Goal: Information Seeking & Learning: Compare options

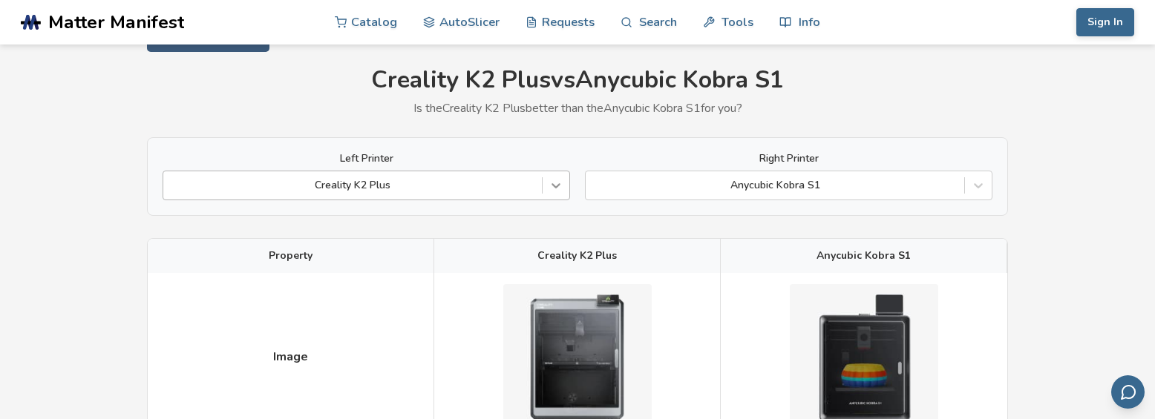
click at [560, 200] on div "Creality K2 Plus" at bounding box center [366, 186] width 407 height 30
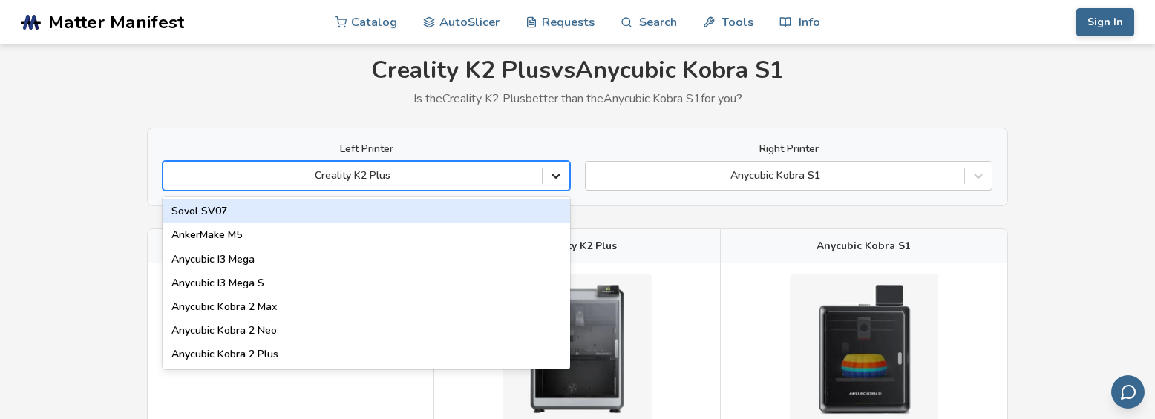
scroll to position [50, 0]
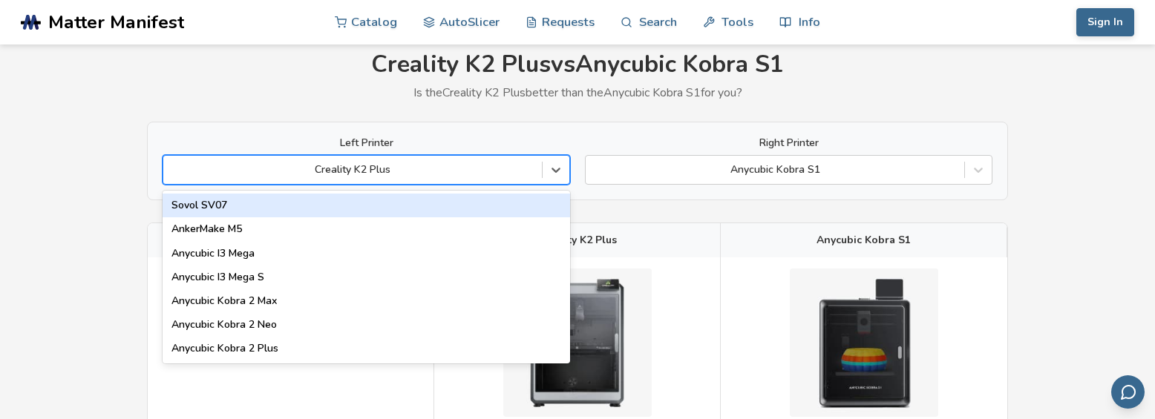
click at [317, 166] on div at bounding box center [353, 170] width 364 height 15
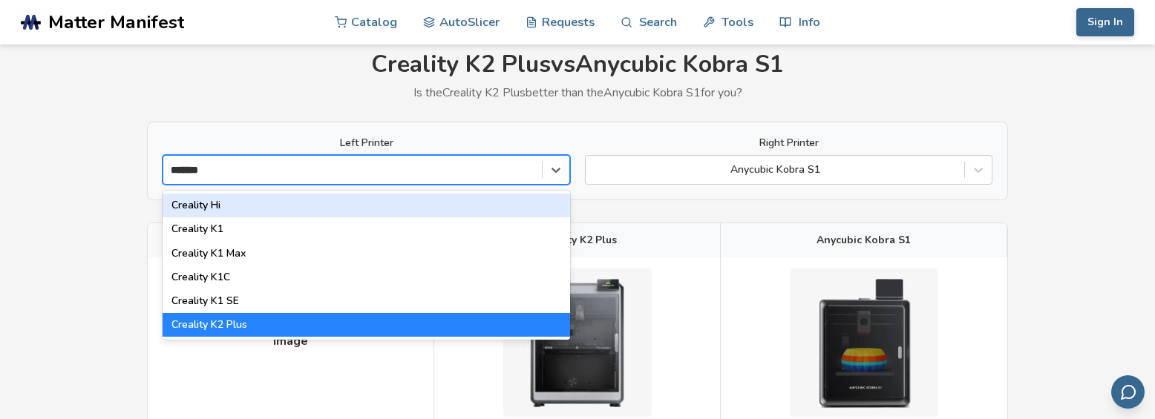
type input "********"
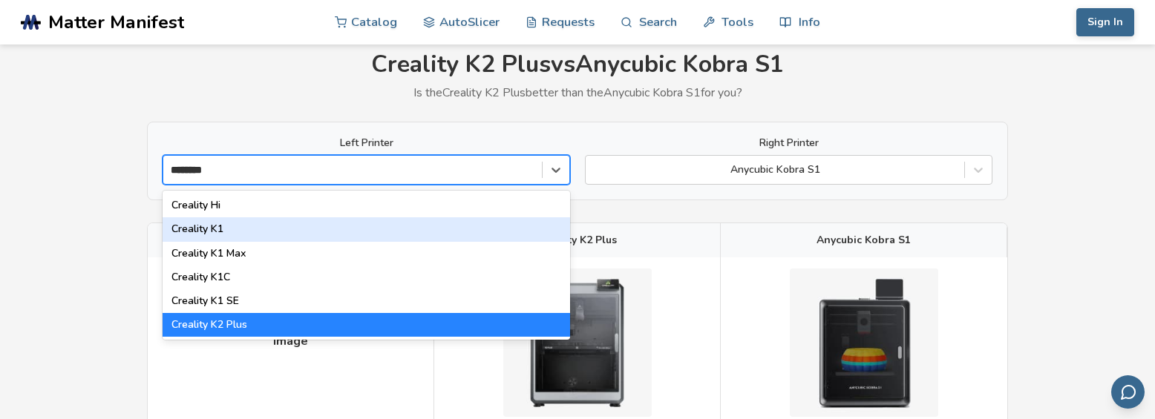
click at [257, 228] on div "Creality K1" at bounding box center [366, 229] width 407 height 24
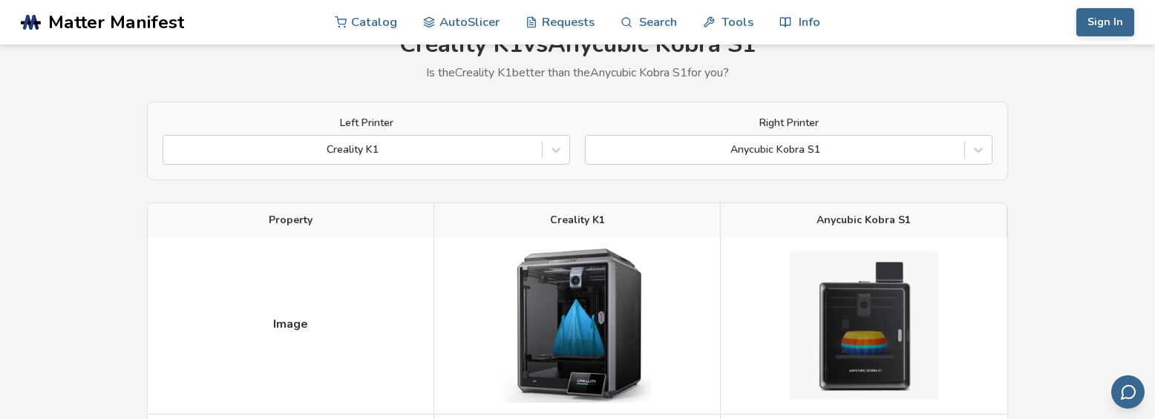
scroll to position [148, 0]
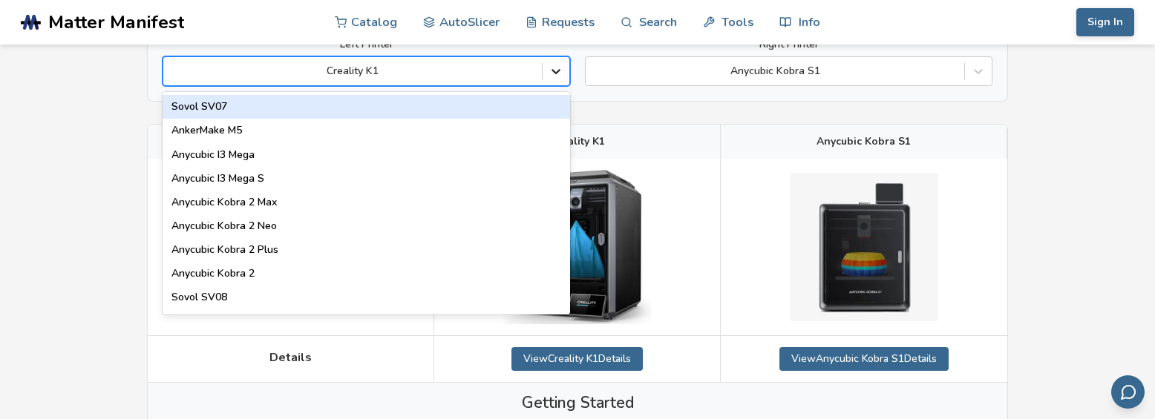
click at [560, 70] on icon at bounding box center [555, 72] width 9 height 5
click at [267, 73] on div at bounding box center [353, 71] width 364 height 15
click at [391, 73] on div at bounding box center [353, 71] width 364 height 15
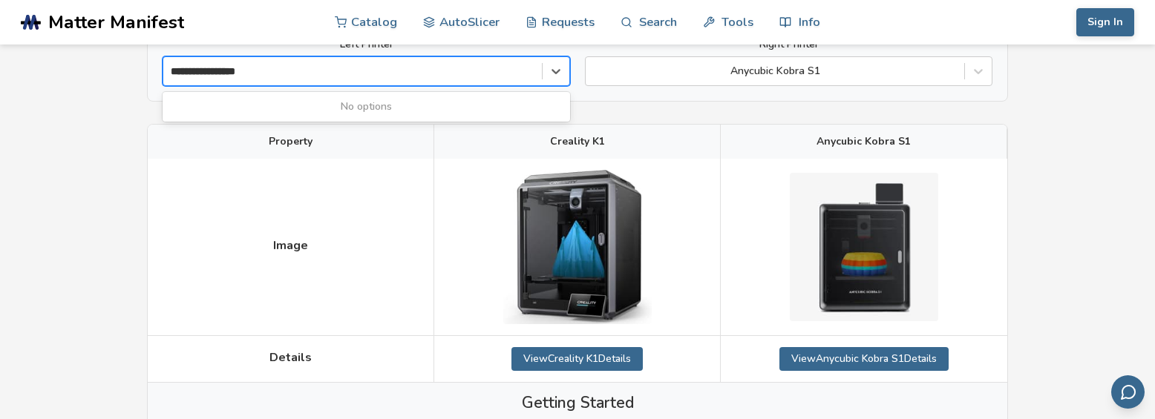
type input "**********"
click at [425, 73] on div at bounding box center [353, 71] width 364 height 15
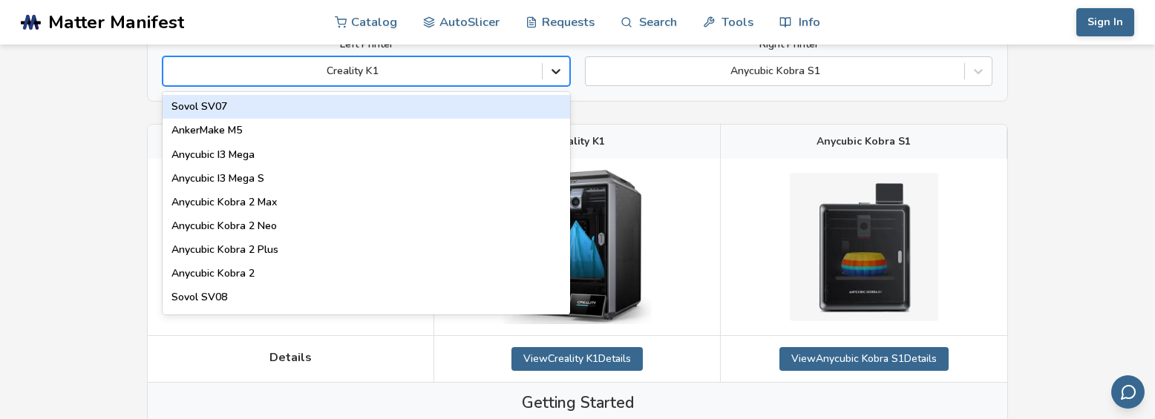
click at [564, 68] on div at bounding box center [556, 71] width 27 height 27
click at [370, 71] on div at bounding box center [353, 71] width 364 height 15
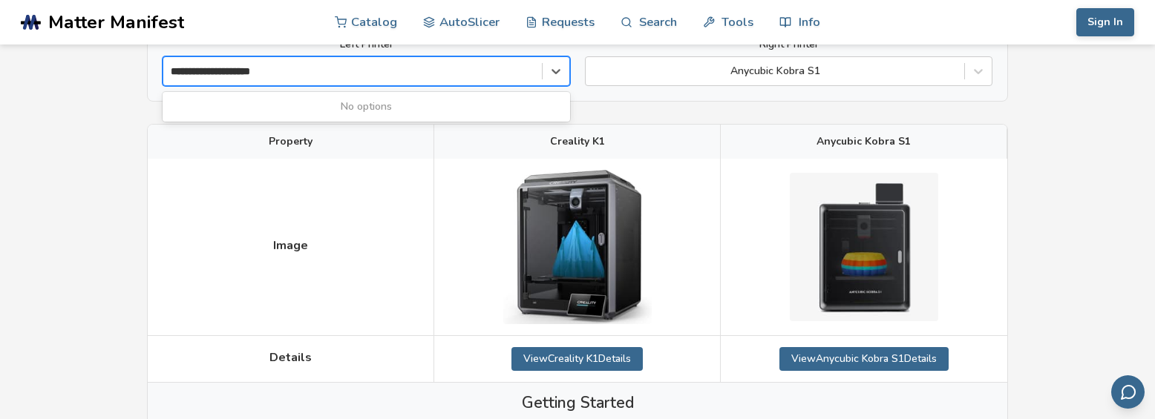
type input "**********"
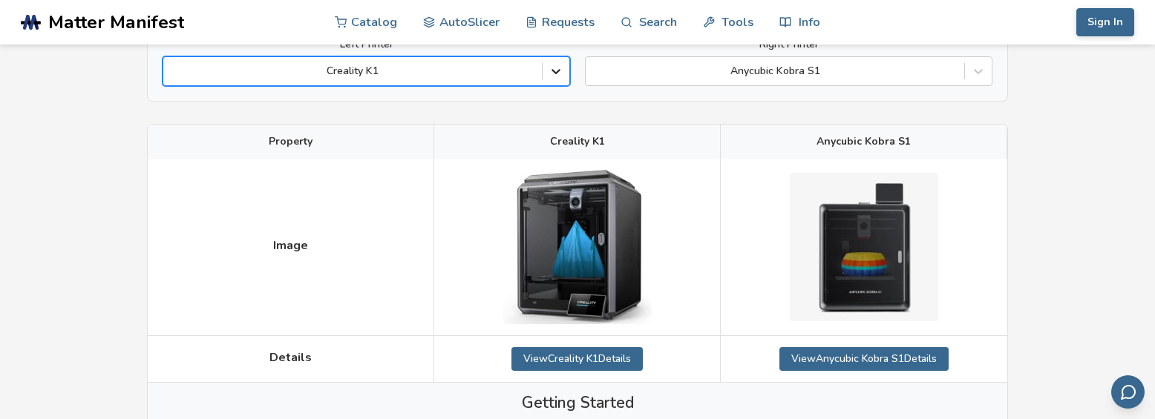
click at [549, 69] on icon at bounding box center [555, 71] width 15 height 15
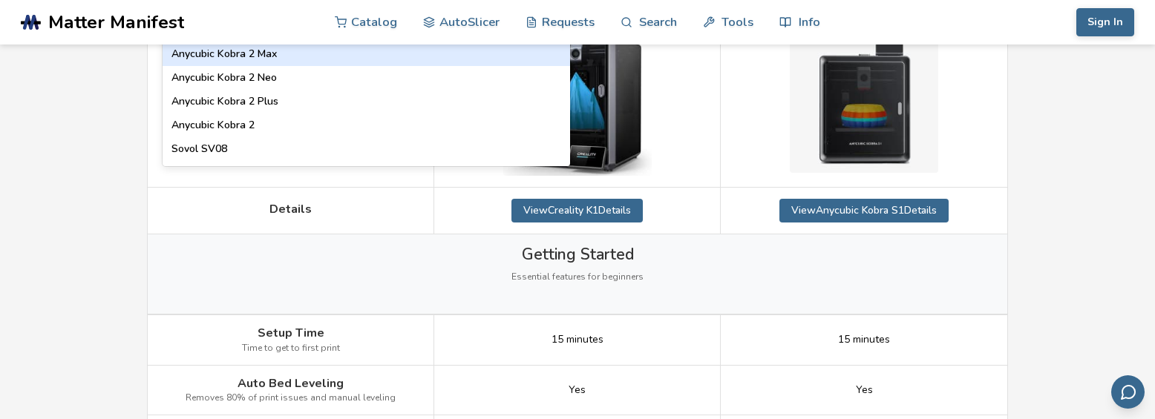
scroll to position [0, 0]
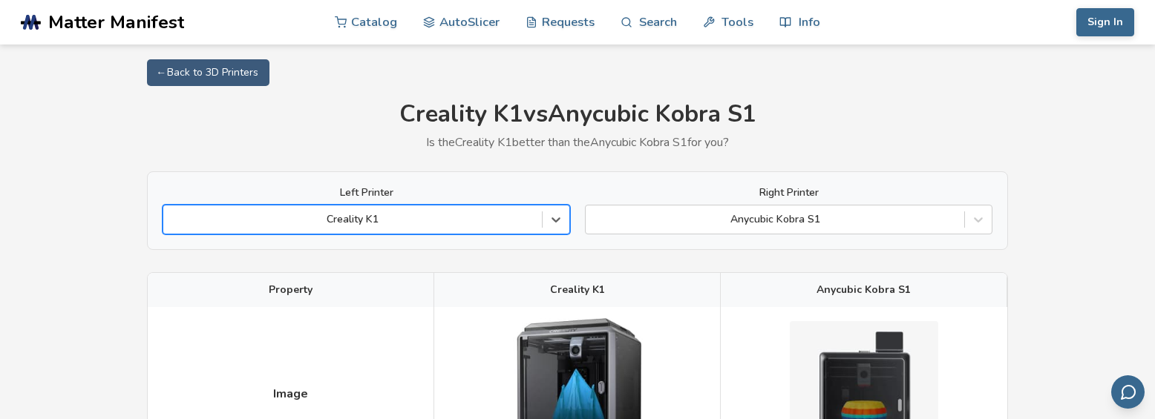
click at [272, 209] on div "Creality K1" at bounding box center [366, 220] width 407 height 30
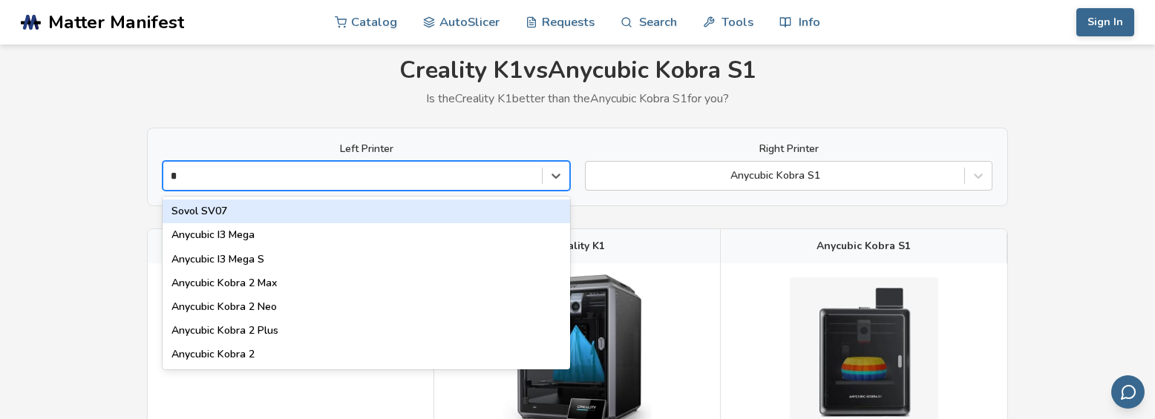
scroll to position [50, 0]
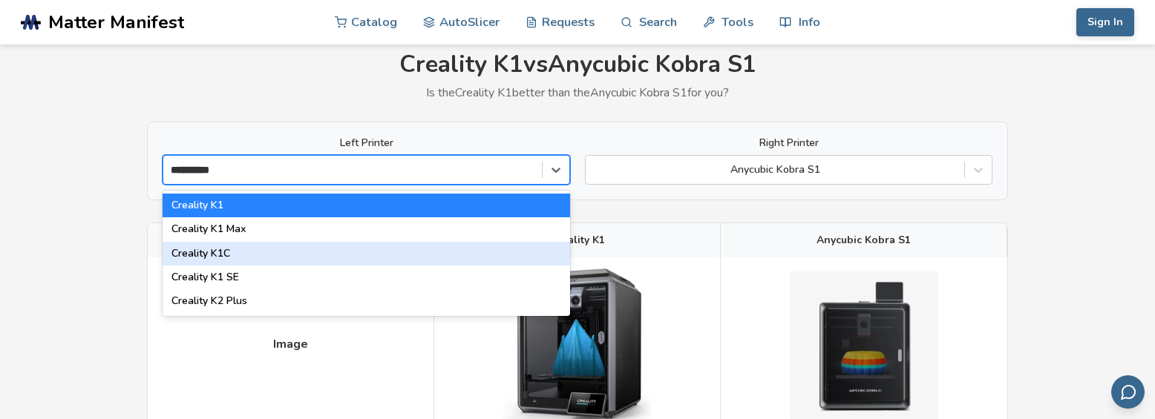
type input "**********"
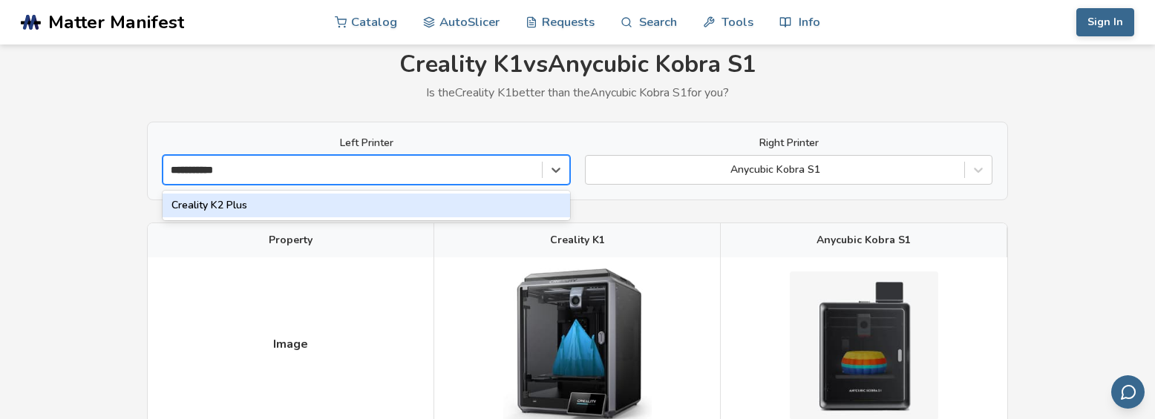
click at [274, 203] on div "Creality K2 Plus" at bounding box center [366, 206] width 407 height 24
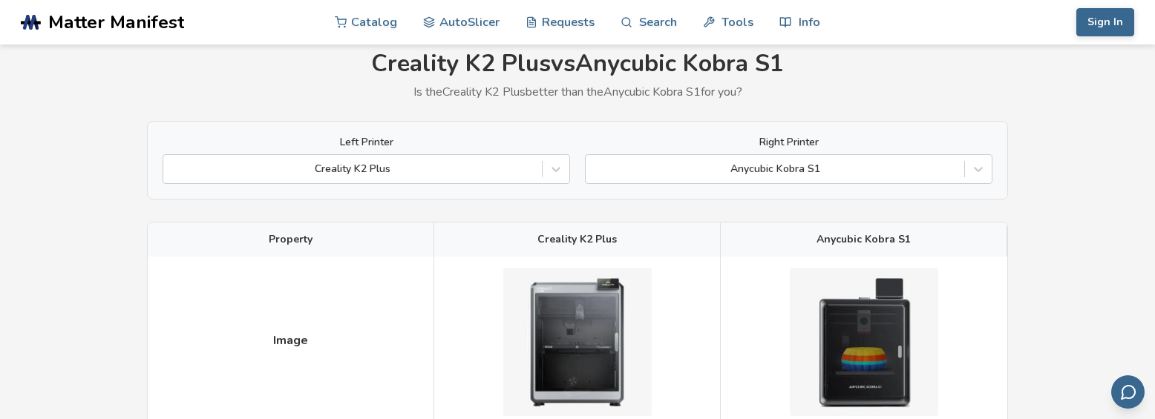
scroll to position [74, 0]
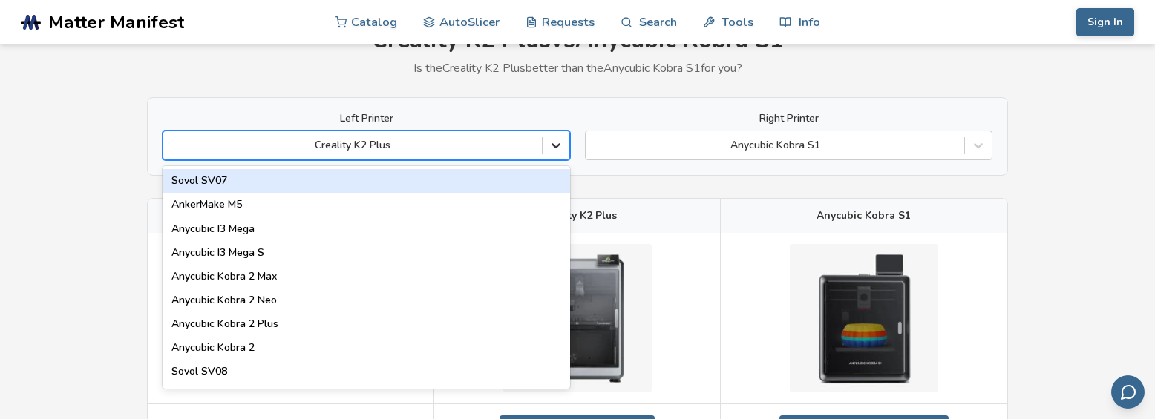
click at [551, 148] on icon at bounding box center [555, 145] width 15 height 15
type input "**"
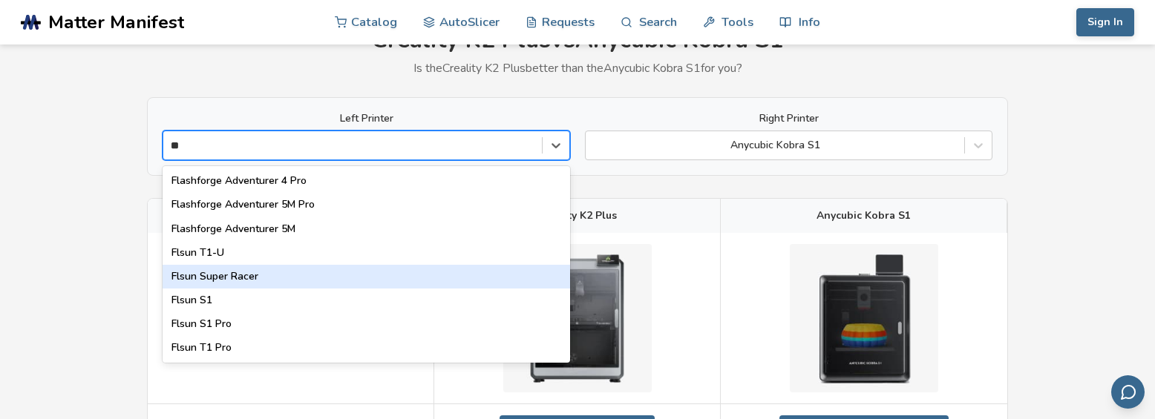
click at [209, 272] on div "Flsun Super Racer" at bounding box center [366, 277] width 407 height 24
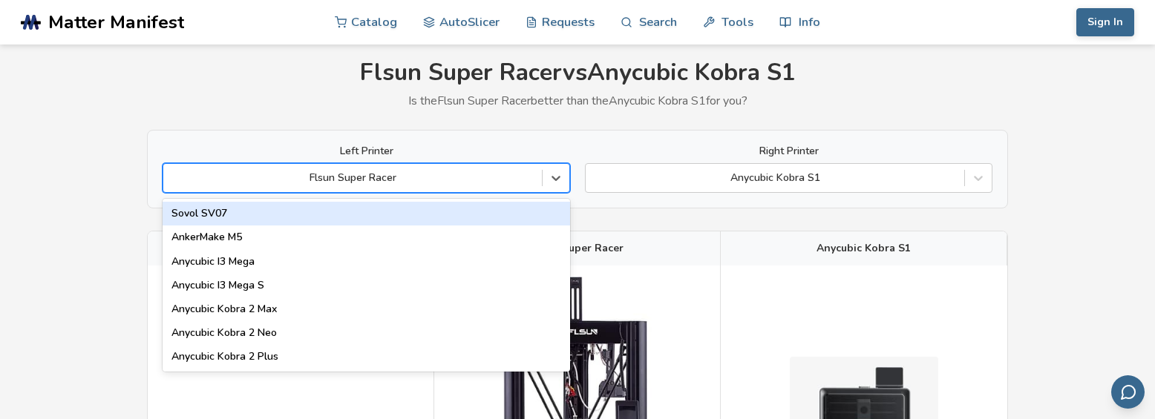
click at [370, 193] on div "89 results available. Use Up and Down to choose options, press Enter to select …" at bounding box center [366, 178] width 407 height 30
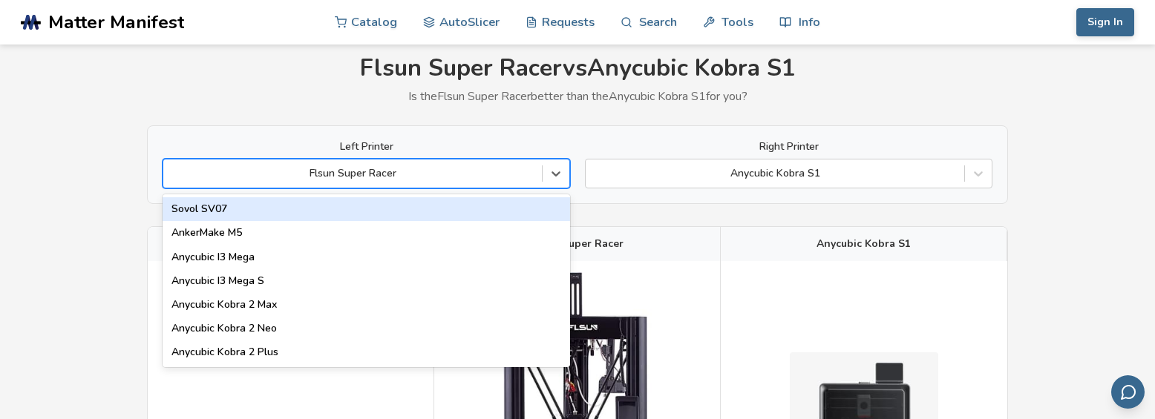
scroll to position [50, 0]
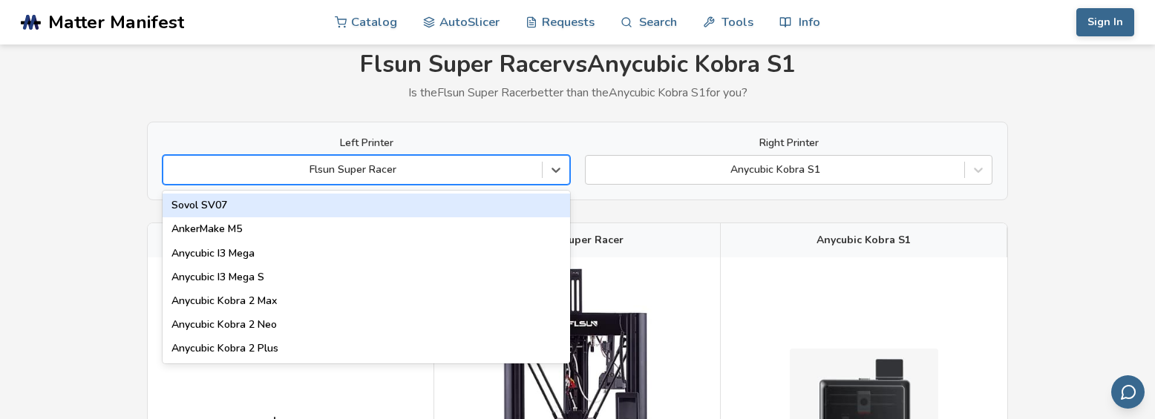
click at [361, 173] on div at bounding box center [353, 170] width 364 height 15
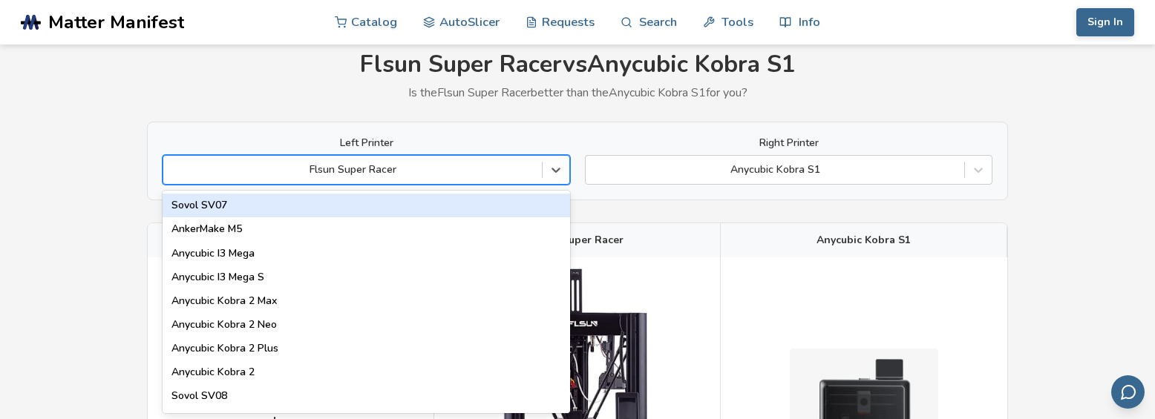
click at [361, 173] on div at bounding box center [353, 170] width 364 height 15
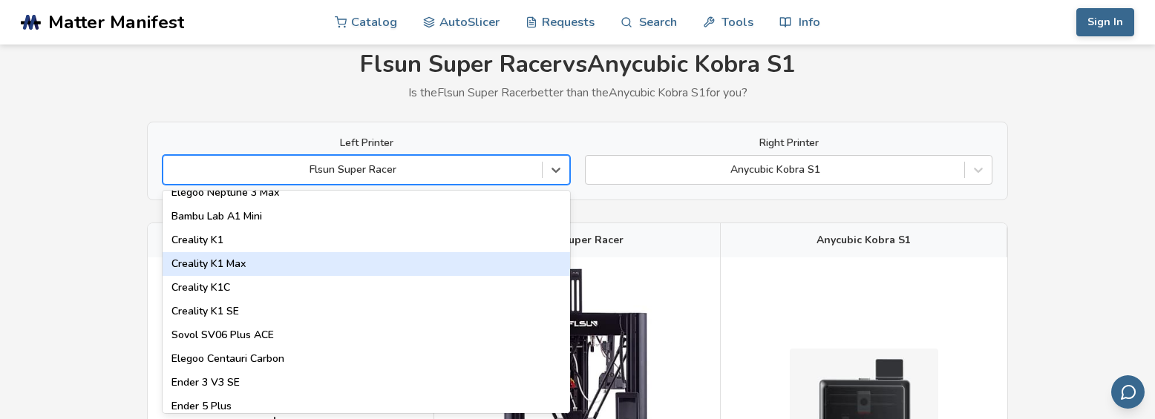
scroll to position [297, 0]
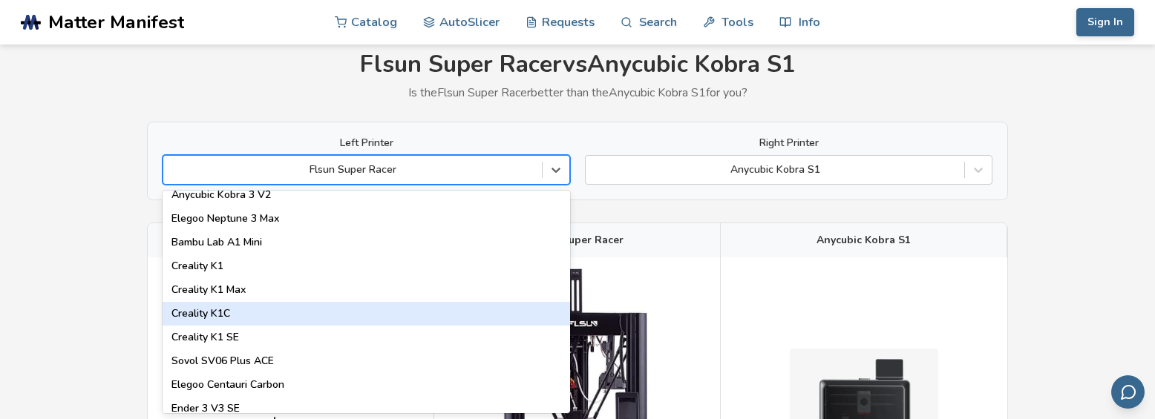
click at [201, 315] on div "Creality K1C" at bounding box center [366, 314] width 407 height 24
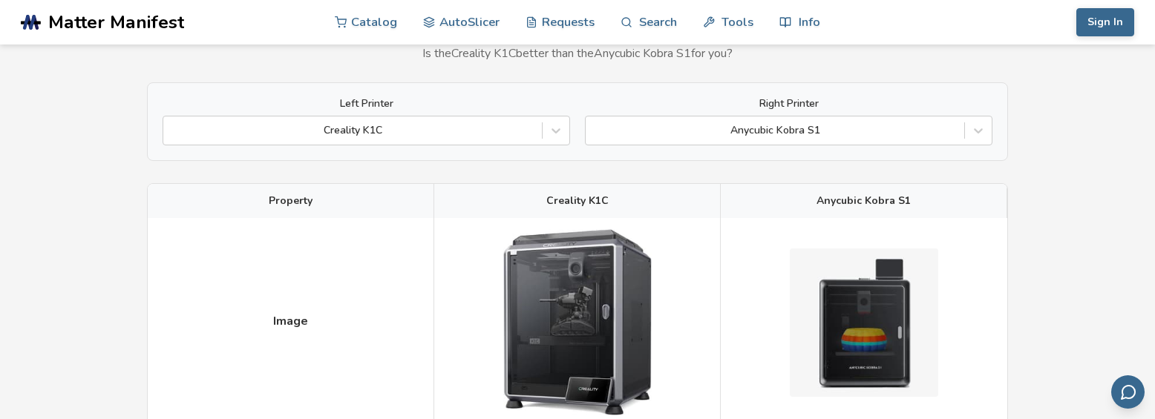
scroll to position [50, 0]
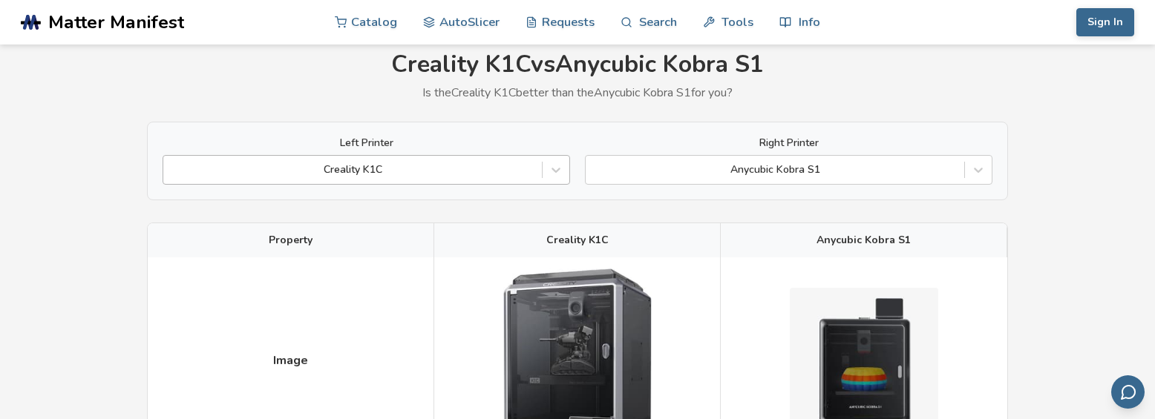
click at [286, 172] on div at bounding box center [353, 170] width 364 height 15
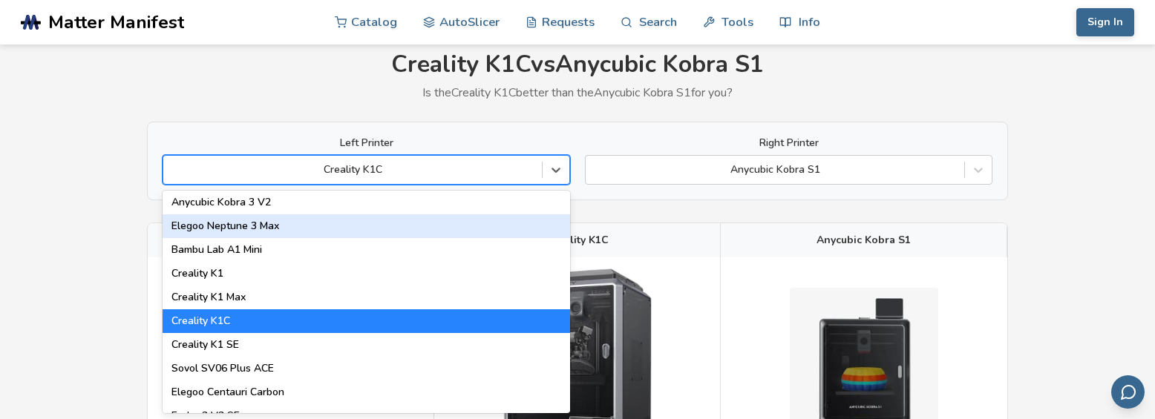
scroll to position [297, 0]
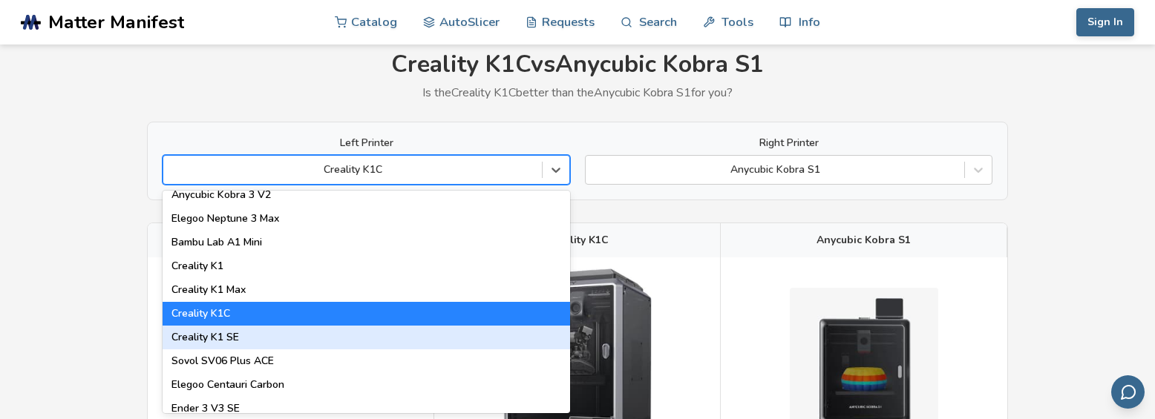
click at [204, 334] on div "Creality K1 SE" at bounding box center [366, 338] width 407 height 24
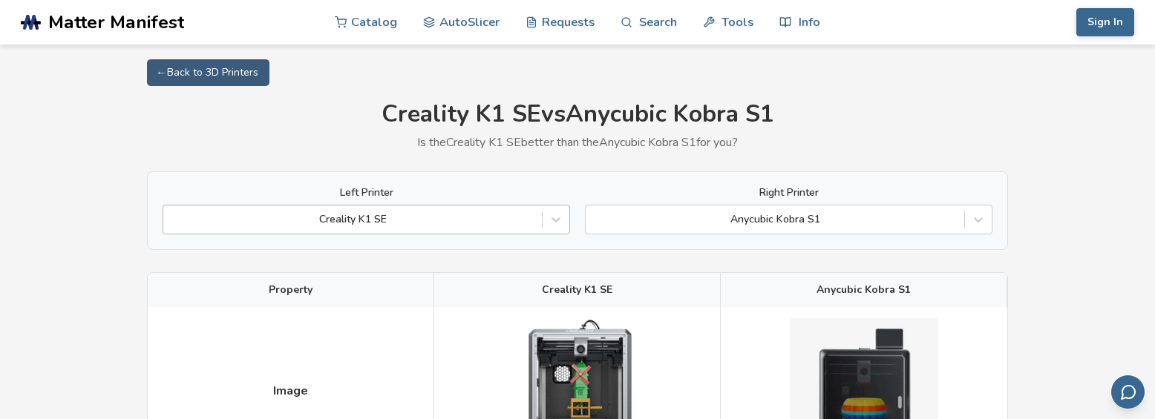
click at [289, 224] on div "Creality K1 SE" at bounding box center [366, 220] width 407 height 30
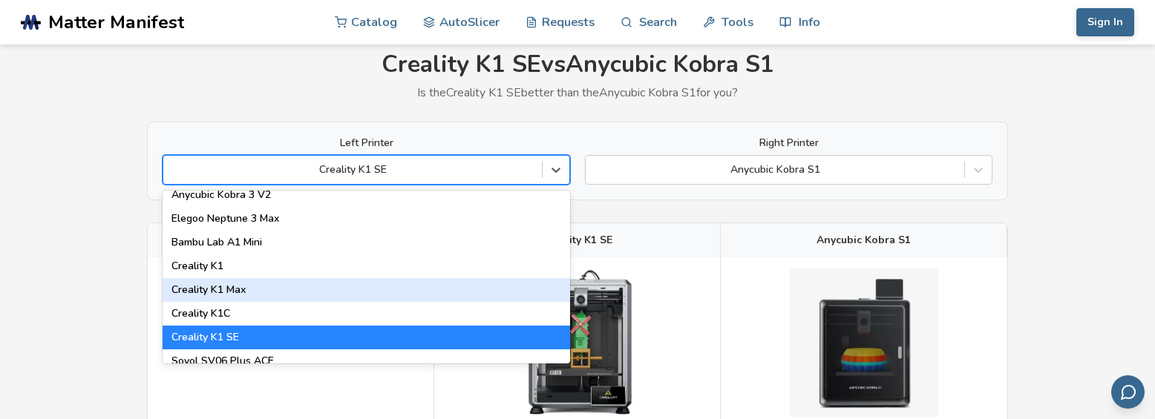
scroll to position [445, 0]
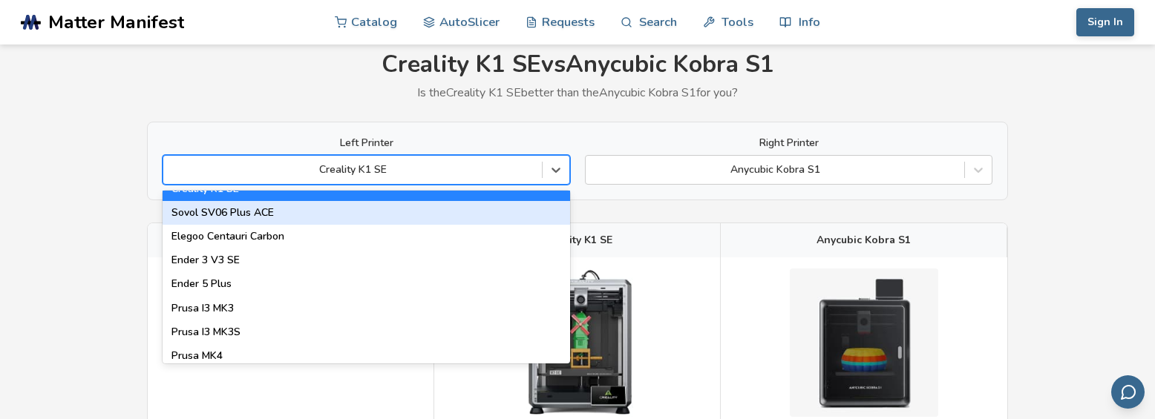
click at [224, 207] on div "Sovol SV06 Plus ACE" at bounding box center [366, 213] width 407 height 24
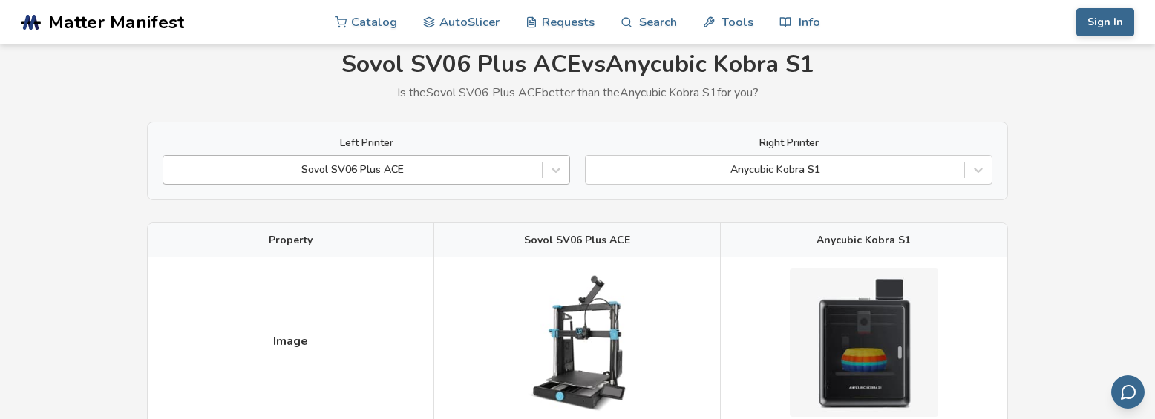
click at [258, 167] on div at bounding box center [353, 170] width 364 height 15
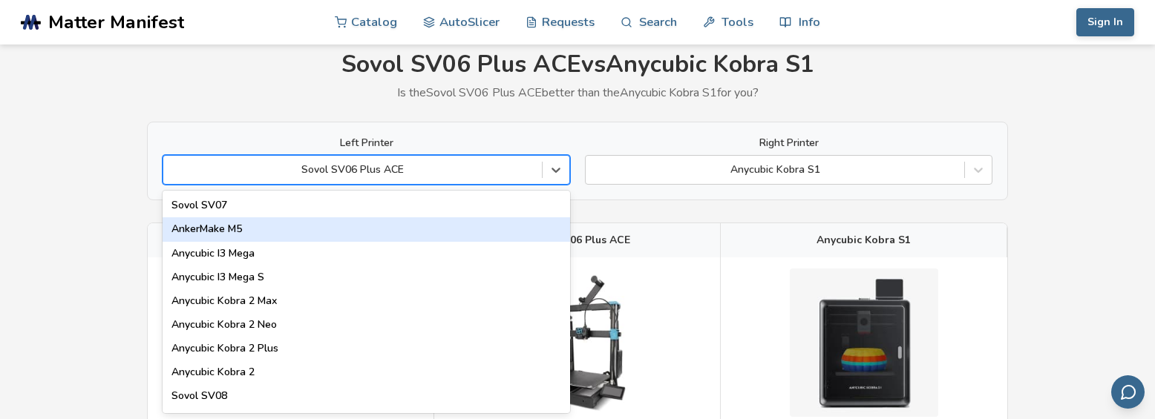
click at [217, 231] on div "AnkerMake M5" at bounding box center [366, 229] width 407 height 24
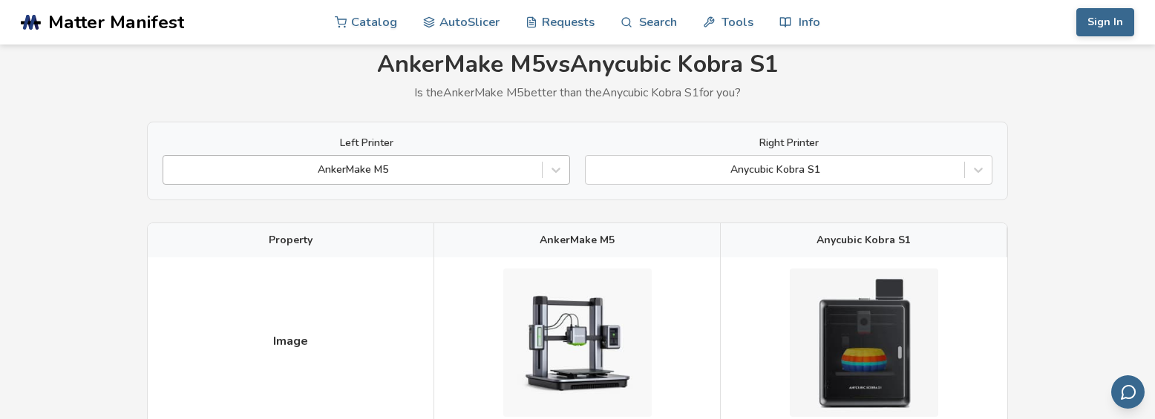
click at [251, 158] on div "AnkerMake M5" at bounding box center [366, 170] width 407 height 30
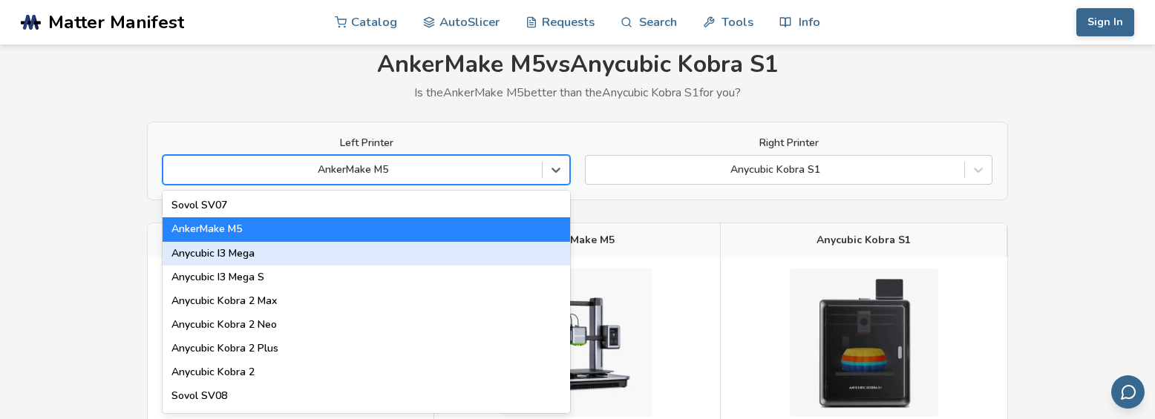
click at [217, 252] on div "Anycubic I3 Mega" at bounding box center [366, 254] width 407 height 24
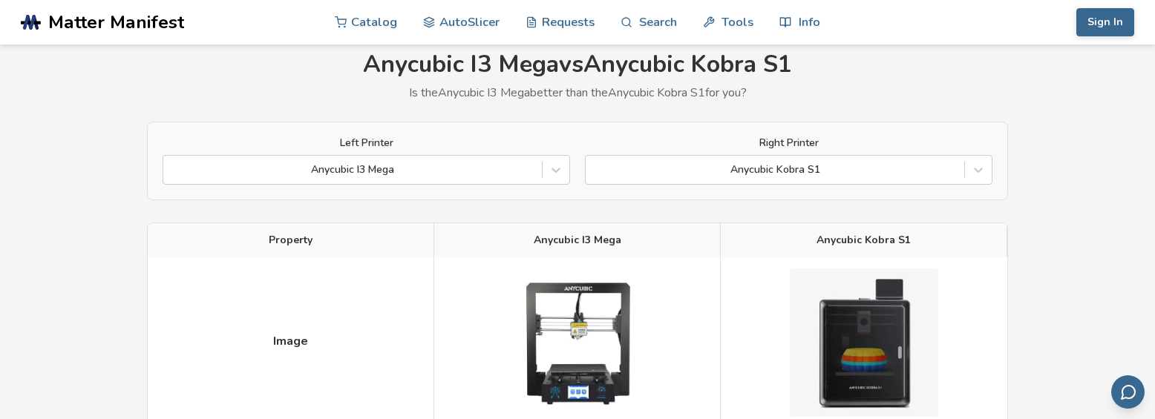
click at [255, 165] on div at bounding box center [353, 170] width 364 height 15
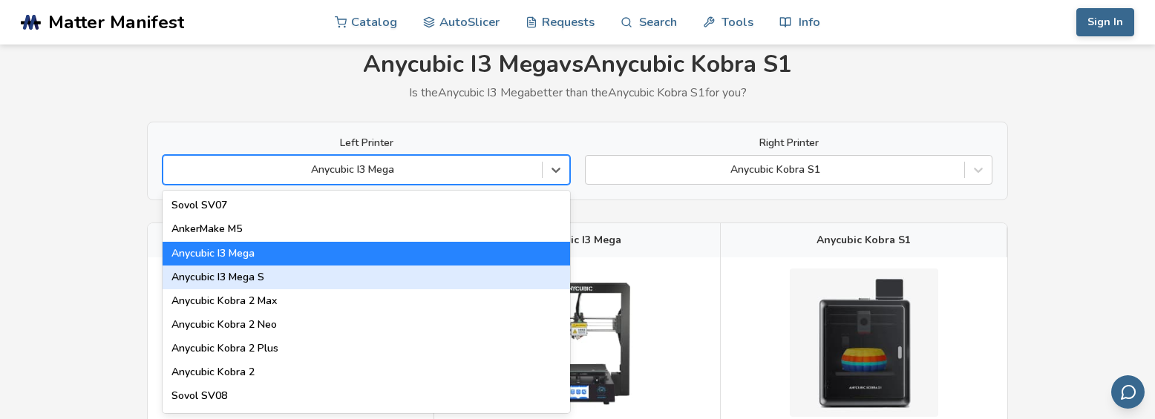
click at [232, 278] on div "Anycubic I3 Mega S" at bounding box center [366, 278] width 407 height 24
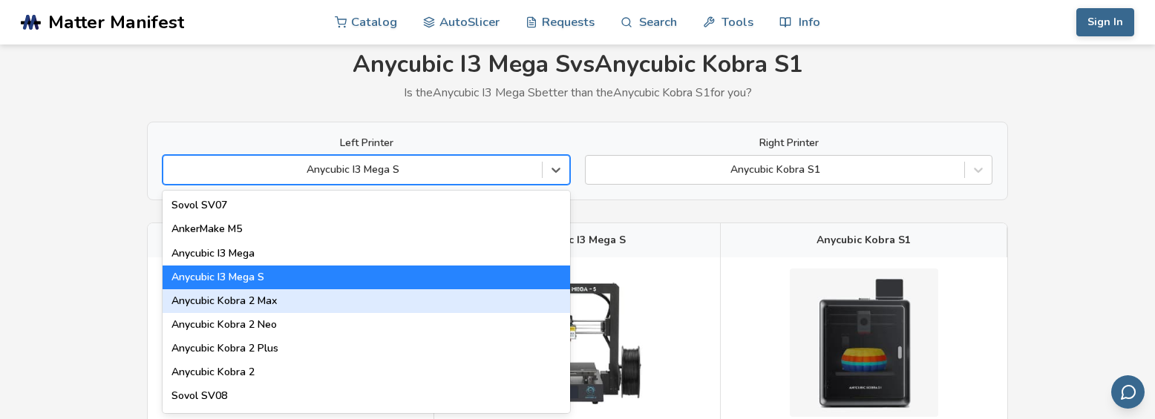
click at [223, 304] on div "Anycubic Kobra 2 Max" at bounding box center [366, 301] width 407 height 24
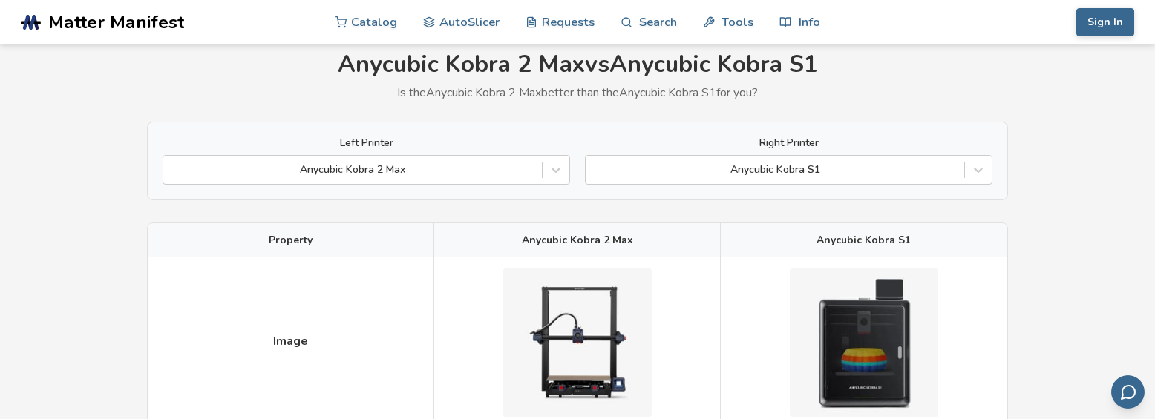
click at [247, 177] on div at bounding box center [353, 170] width 364 height 15
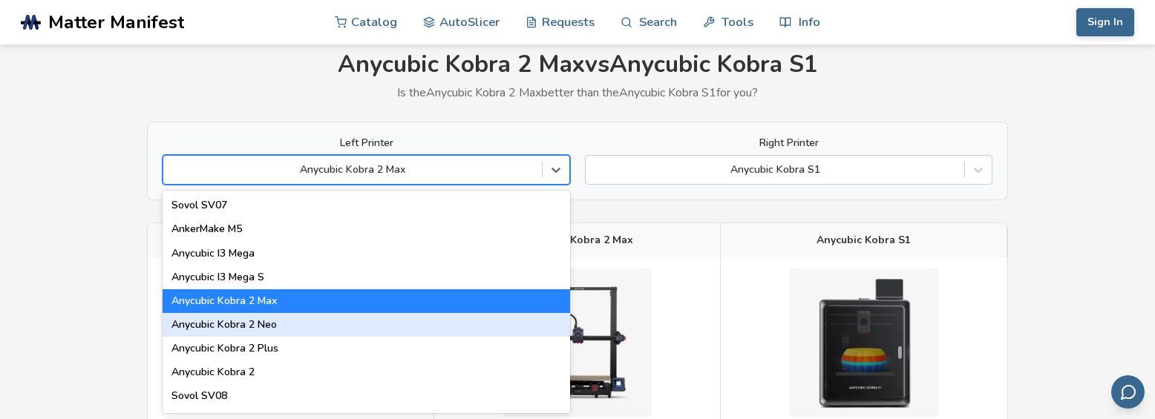
click at [214, 323] on div "Anycubic Kobra 2 Neo" at bounding box center [366, 325] width 407 height 24
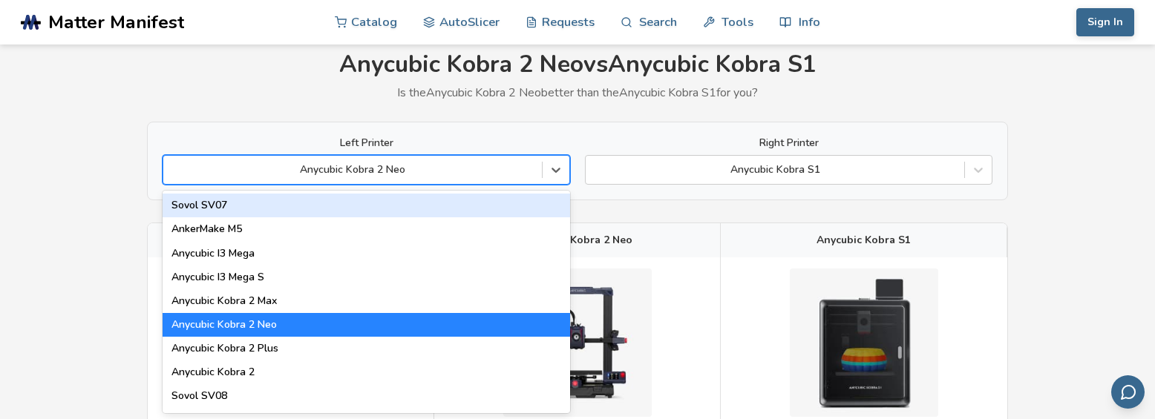
click at [259, 167] on div at bounding box center [353, 170] width 364 height 15
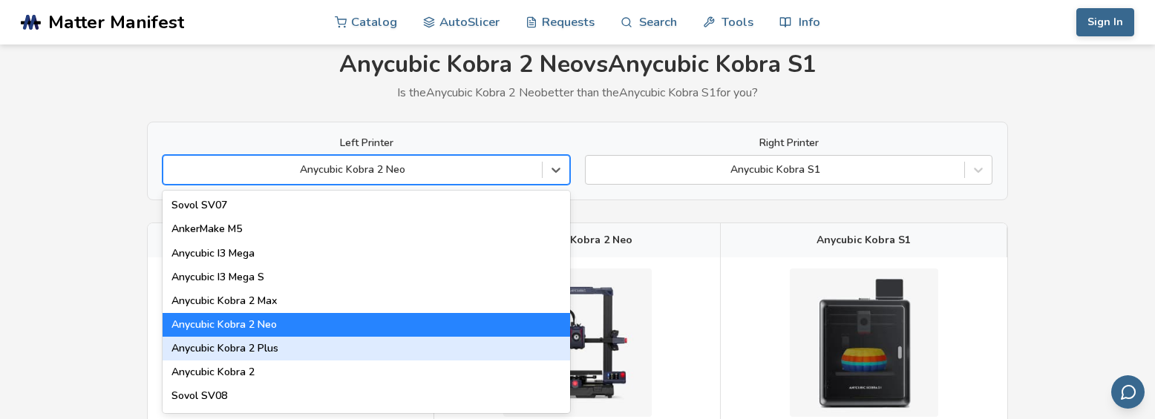
click at [227, 348] on div "Anycubic Kobra 2 Plus" at bounding box center [366, 349] width 407 height 24
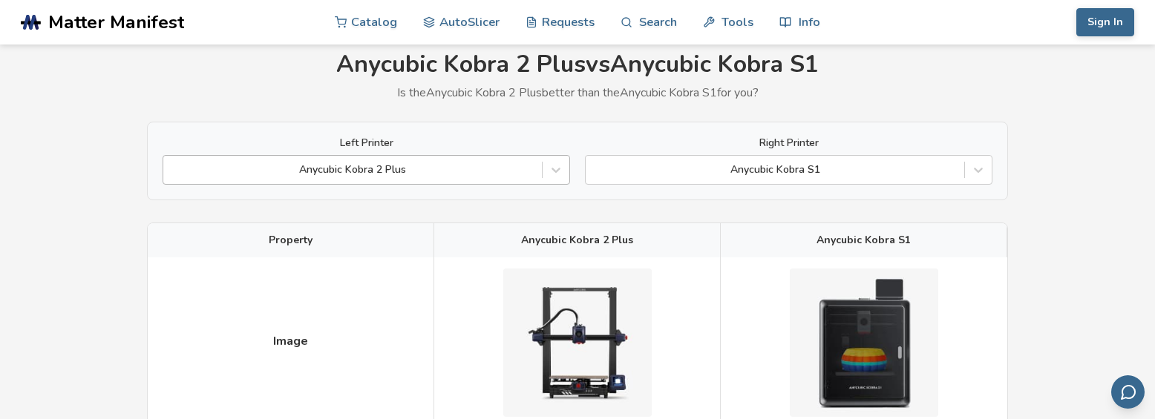
drag, startPoint x: 260, startPoint y: 168, endPoint x: 241, endPoint y: 181, distance: 23.5
click at [260, 168] on div at bounding box center [353, 170] width 364 height 15
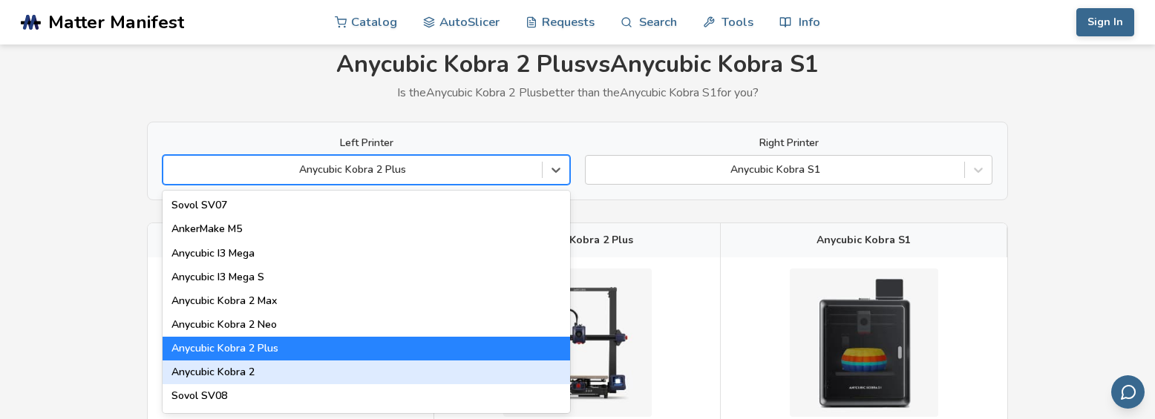
click at [225, 376] on div "Anycubic Kobra 2" at bounding box center [366, 373] width 407 height 24
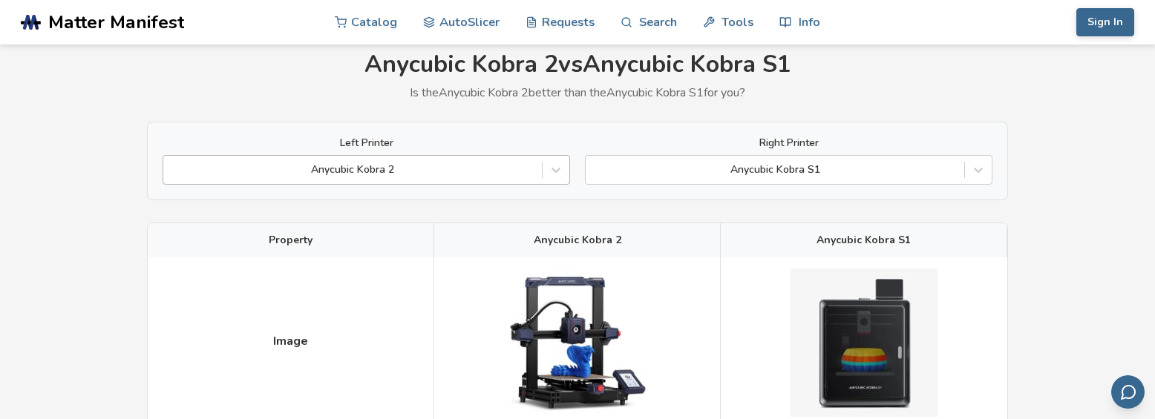
click at [284, 174] on div at bounding box center [353, 170] width 364 height 15
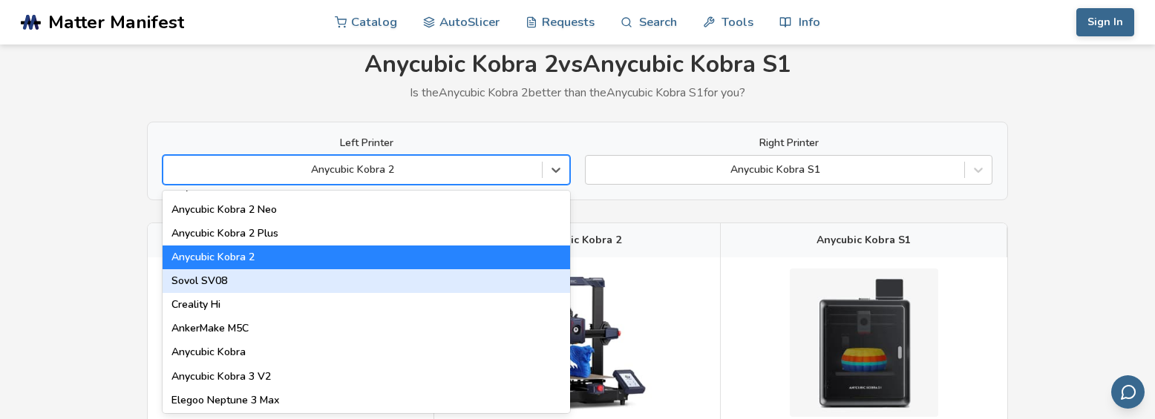
scroll to position [148, 0]
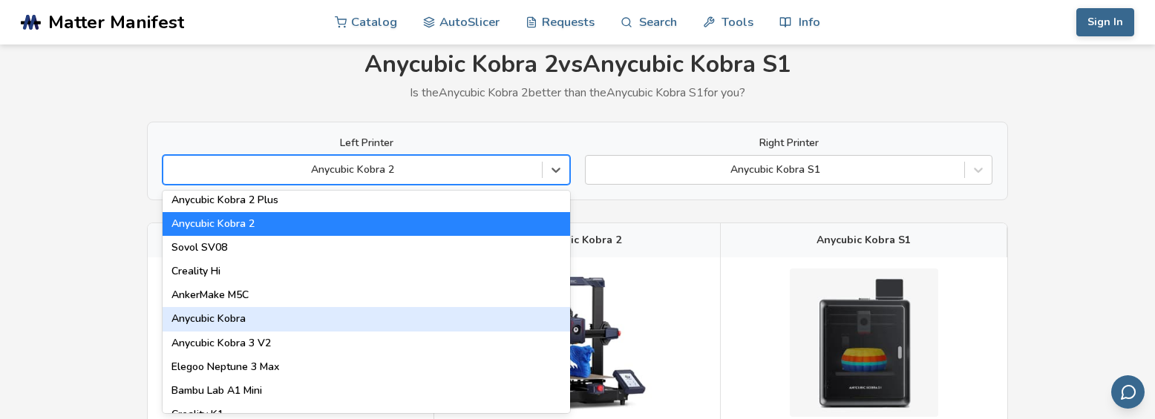
click at [234, 321] on div "Anycubic Kobra" at bounding box center [366, 319] width 407 height 24
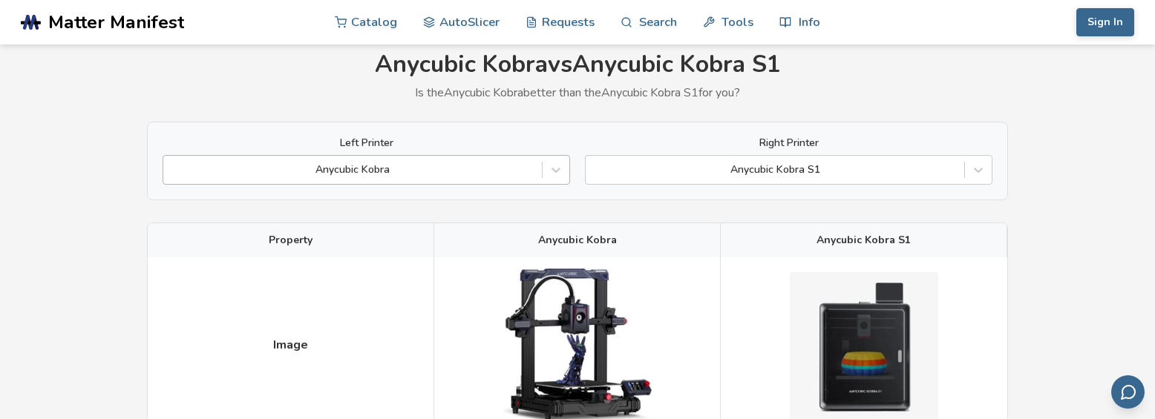
drag, startPoint x: 273, startPoint y: 168, endPoint x: 266, endPoint y: 172, distance: 7.6
click at [272, 169] on div at bounding box center [353, 170] width 364 height 15
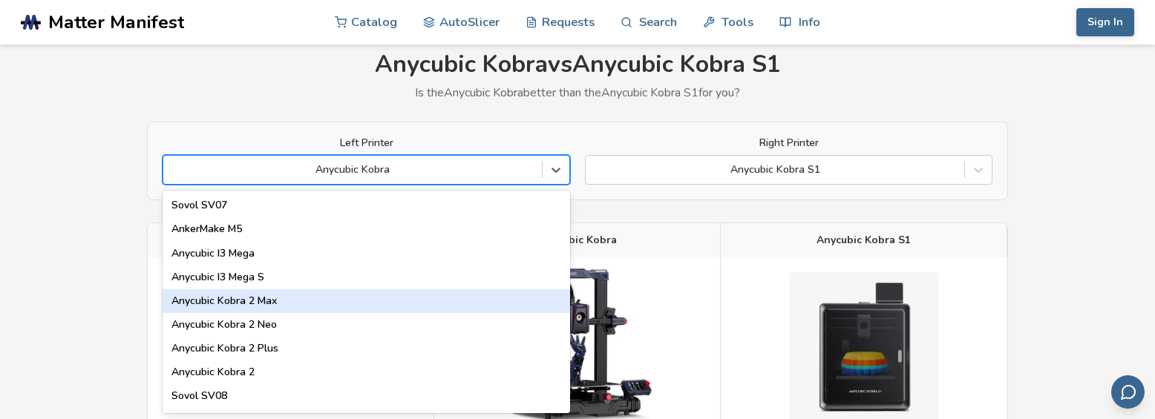
click at [226, 295] on div "Anycubic Kobra 2 Max" at bounding box center [366, 301] width 407 height 24
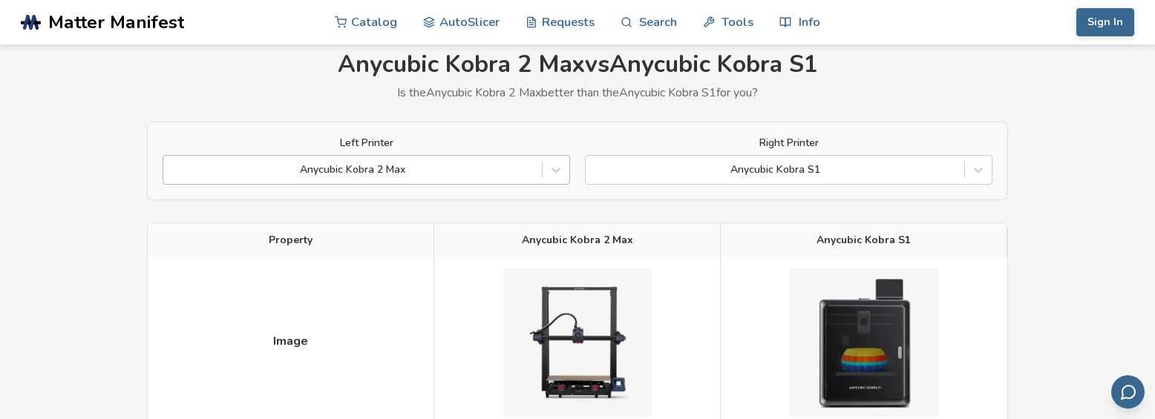
click at [271, 166] on div at bounding box center [353, 170] width 364 height 15
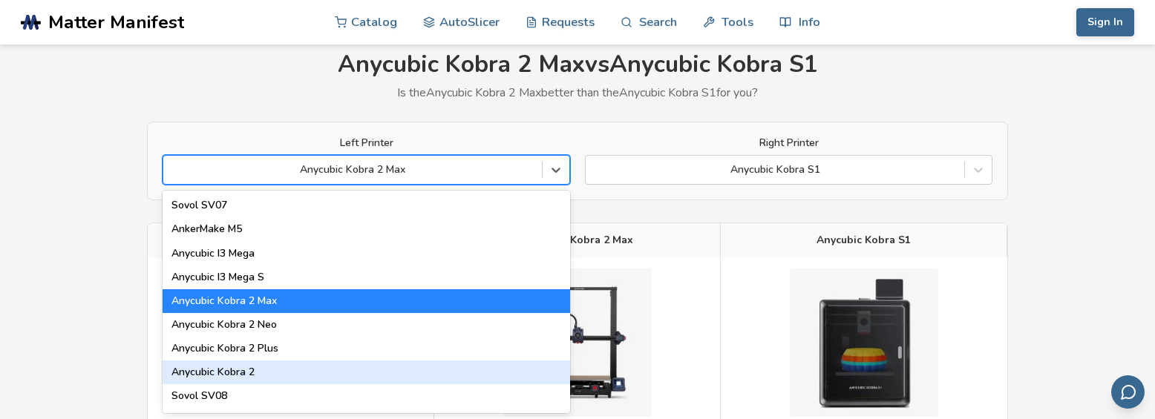
click at [215, 370] on div "Anycubic Kobra 2" at bounding box center [366, 373] width 407 height 24
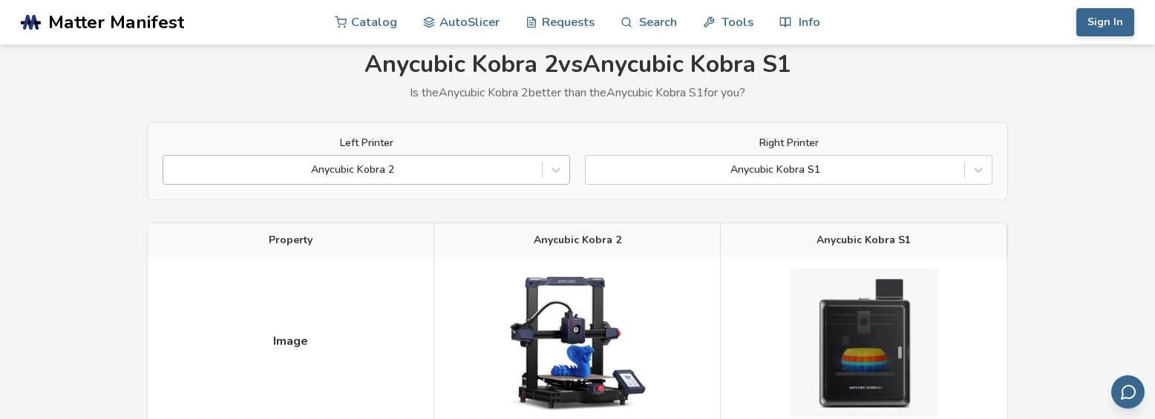
click at [275, 177] on div at bounding box center [353, 170] width 364 height 15
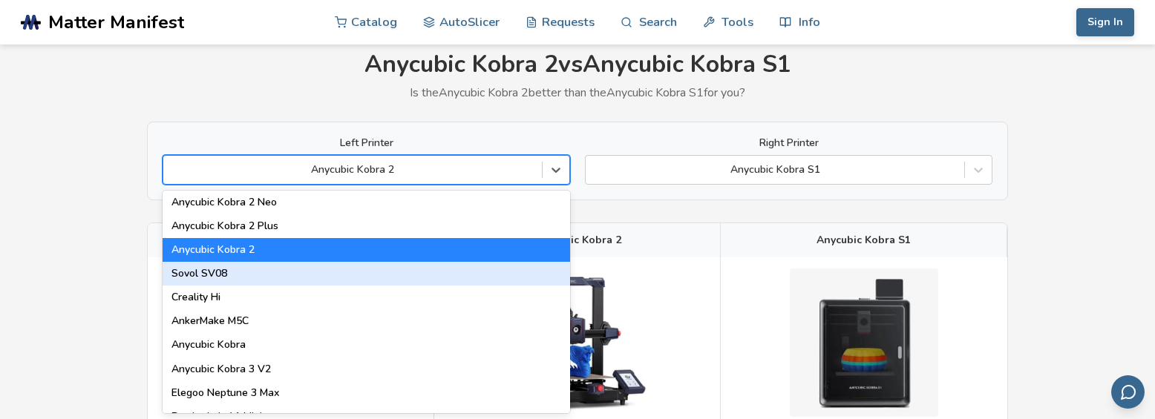
scroll to position [148, 0]
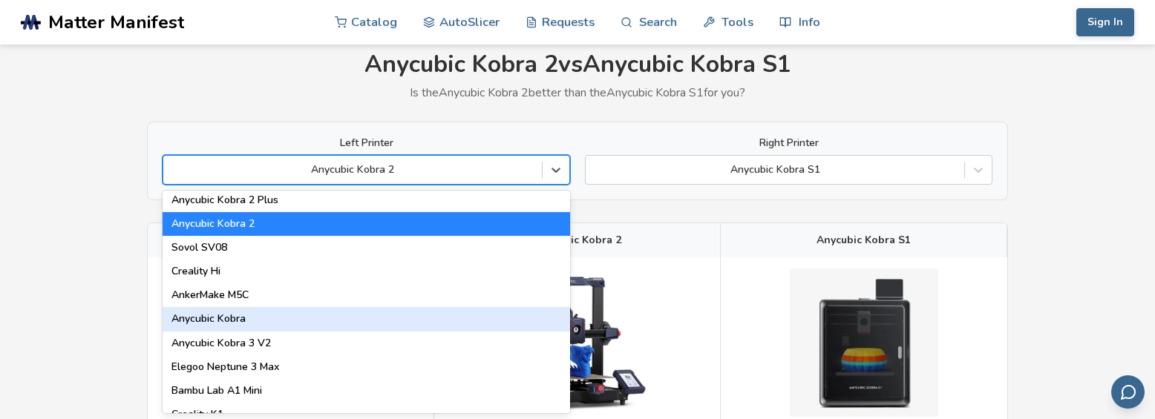
click at [228, 324] on div "Anycubic Kobra" at bounding box center [366, 319] width 407 height 24
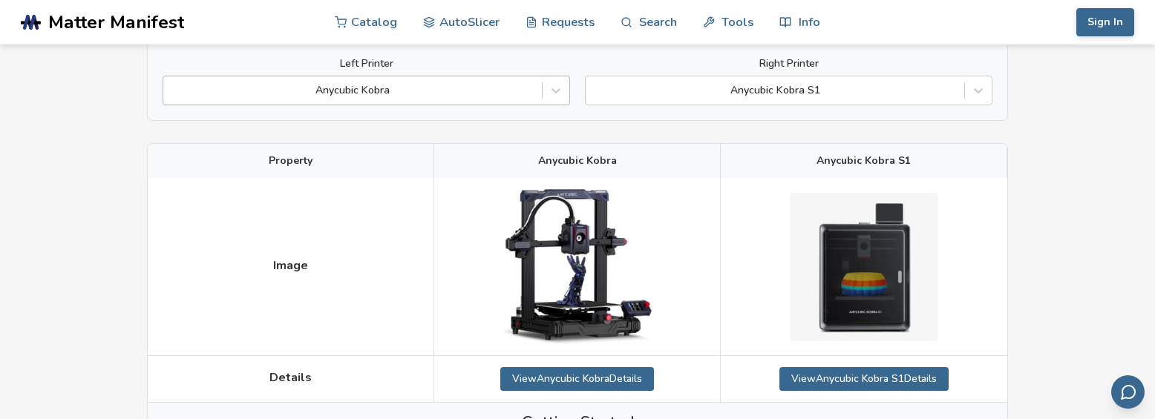
scroll to position [50, 0]
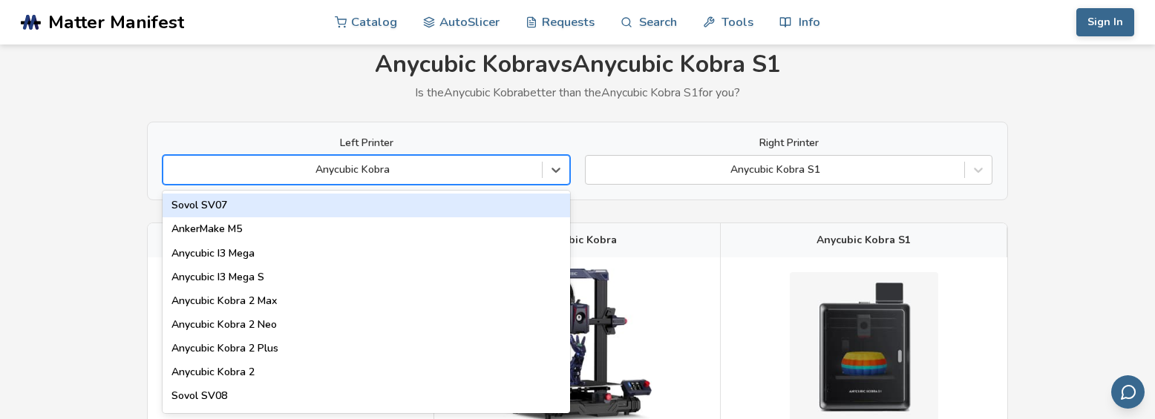
click at [272, 168] on div at bounding box center [353, 170] width 364 height 15
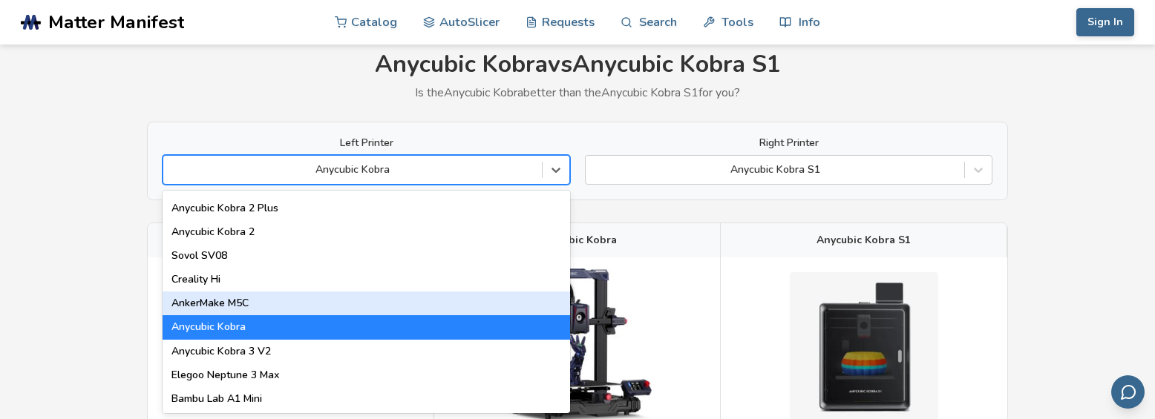
scroll to position [223, 0]
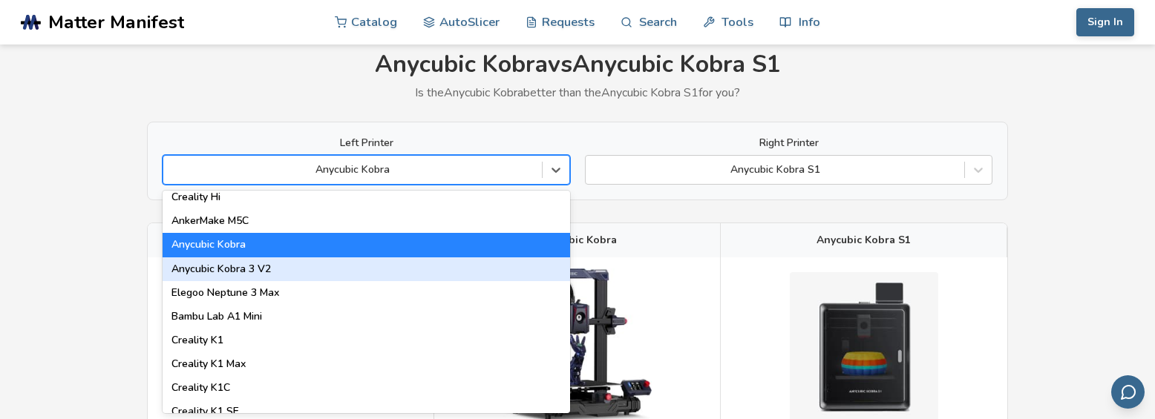
click at [228, 268] on div "Anycubic Kobra 3 V2" at bounding box center [366, 270] width 407 height 24
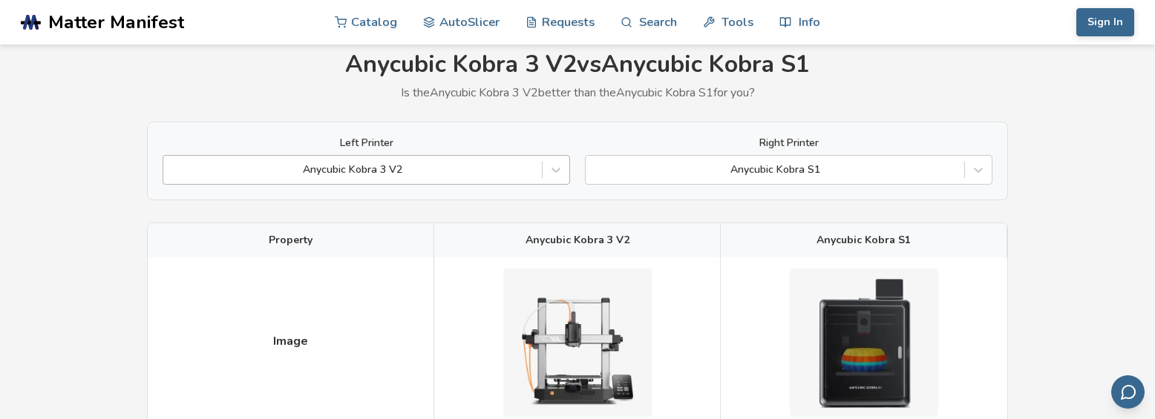
click at [269, 163] on div at bounding box center [353, 170] width 364 height 15
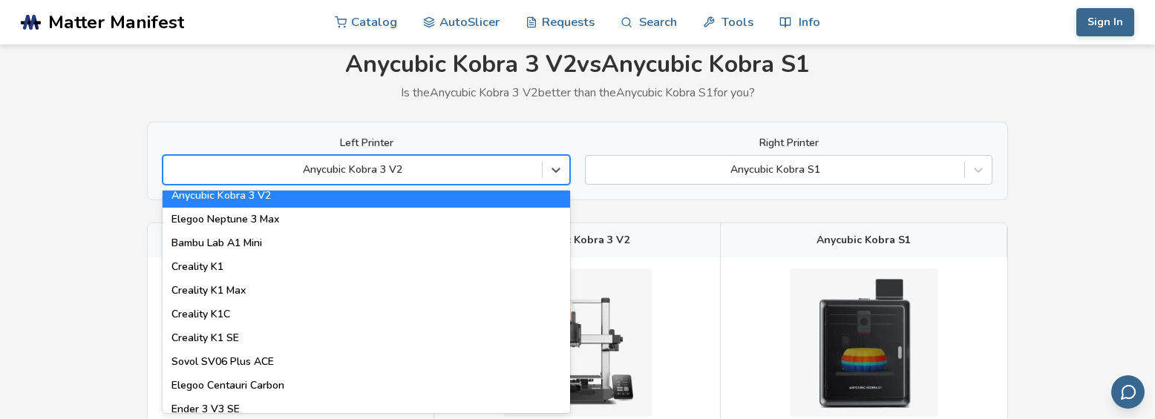
scroll to position [297, 0]
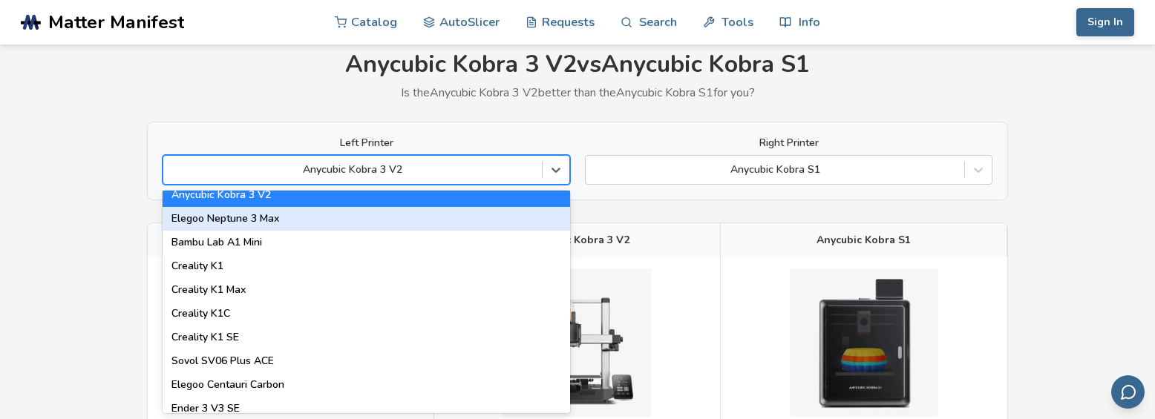
click at [245, 214] on div "Elegoo Neptune 3 Max" at bounding box center [366, 219] width 407 height 24
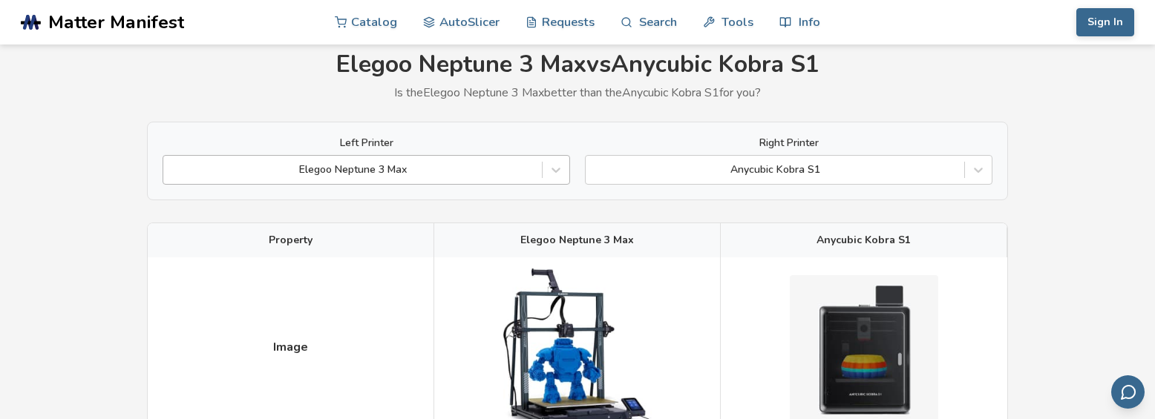
click at [254, 171] on div at bounding box center [353, 170] width 364 height 15
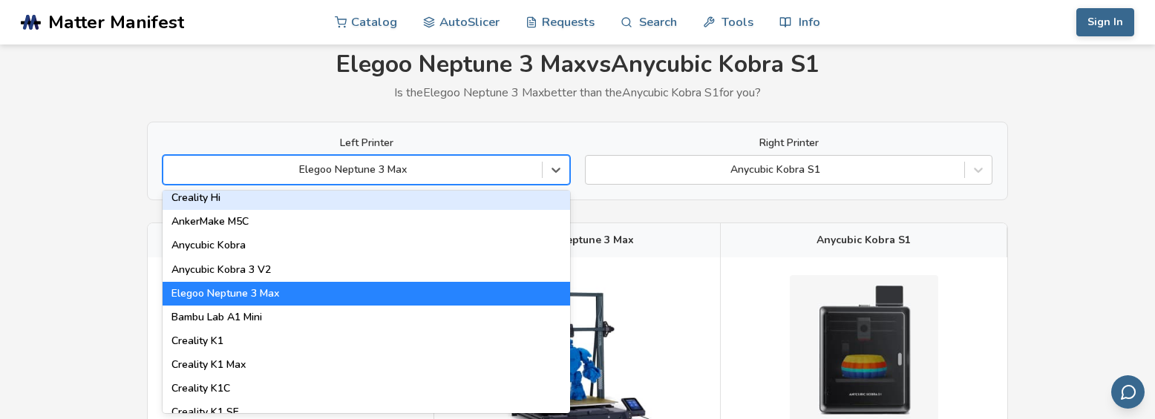
scroll to position [223, 0]
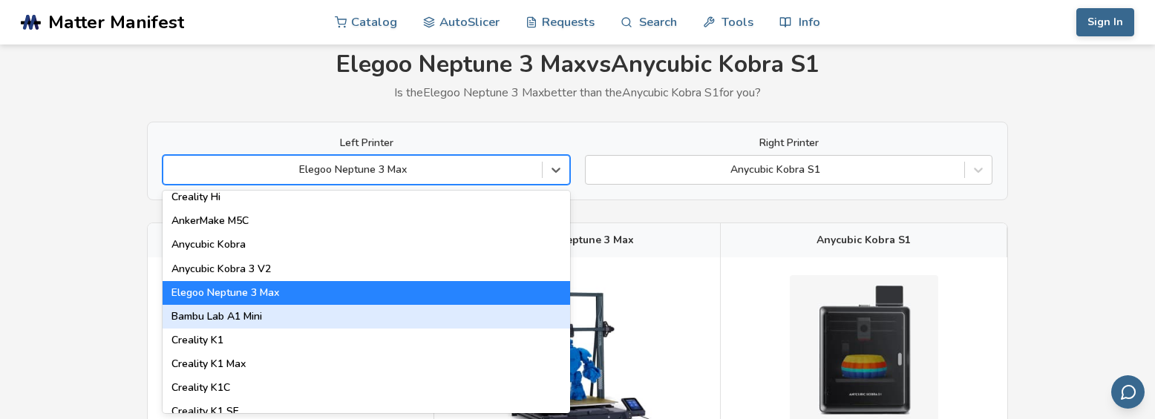
click at [214, 315] on div "Bambu Lab A1 Mini" at bounding box center [366, 317] width 407 height 24
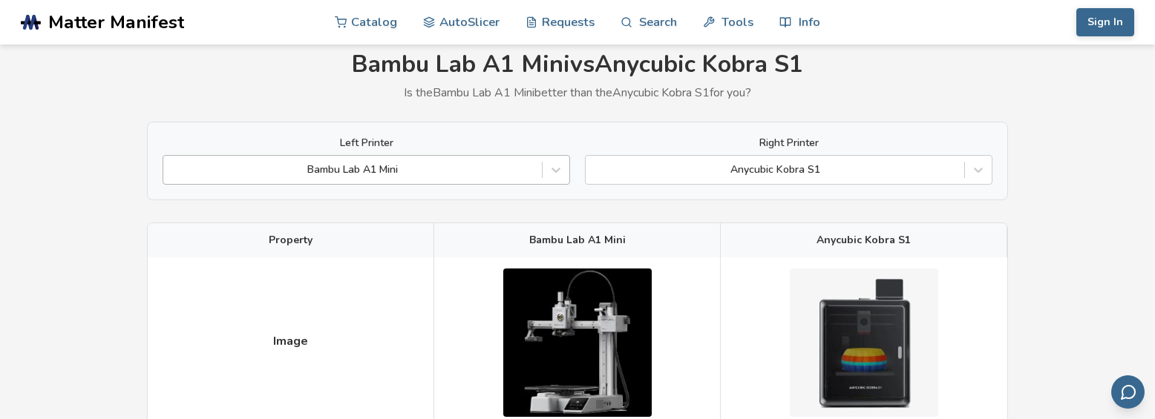
click at [285, 169] on div at bounding box center [353, 170] width 364 height 15
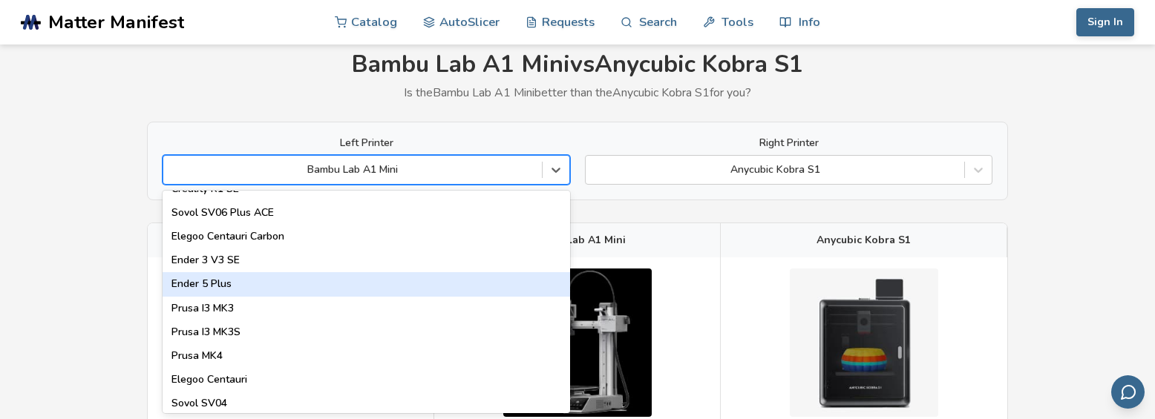
scroll to position [520, 0]
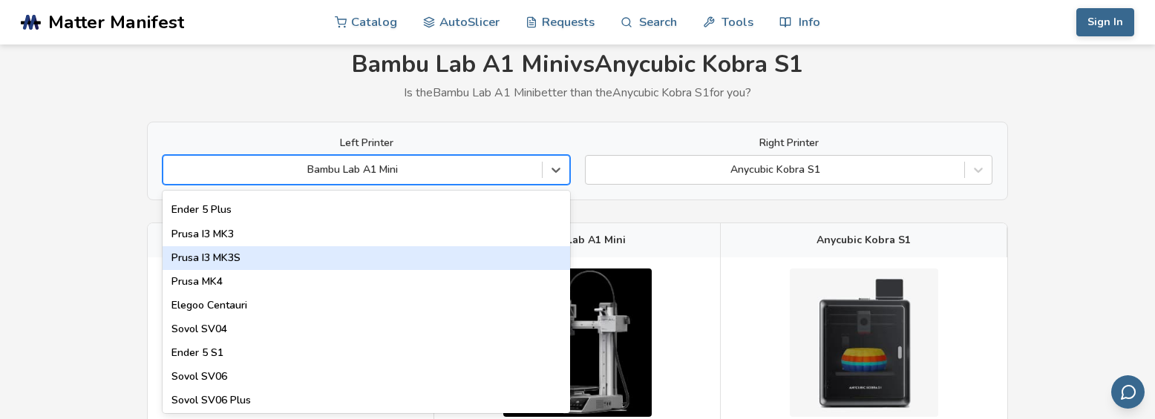
click at [236, 261] on div "Prusa I3 MK3S" at bounding box center [366, 258] width 407 height 24
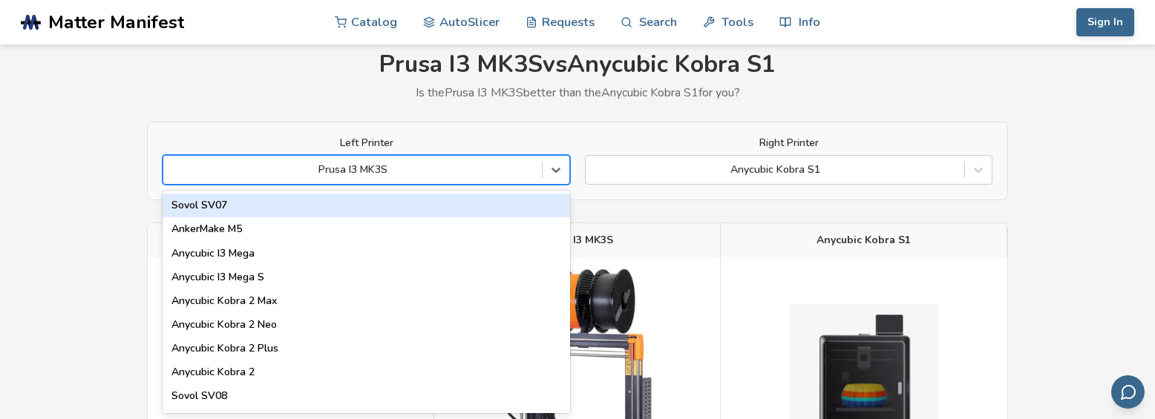
click at [292, 169] on div at bounding box center [353, 170] width 364 height 15
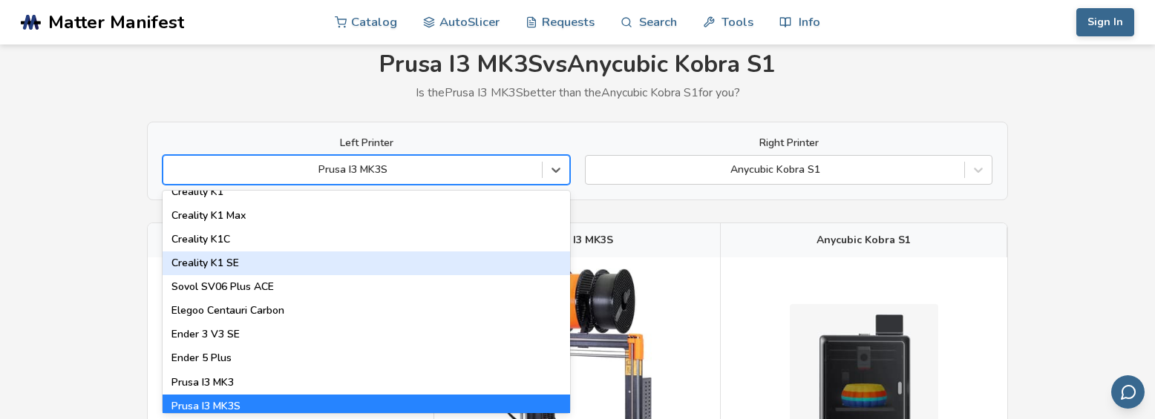
scroll to position [445, 0]
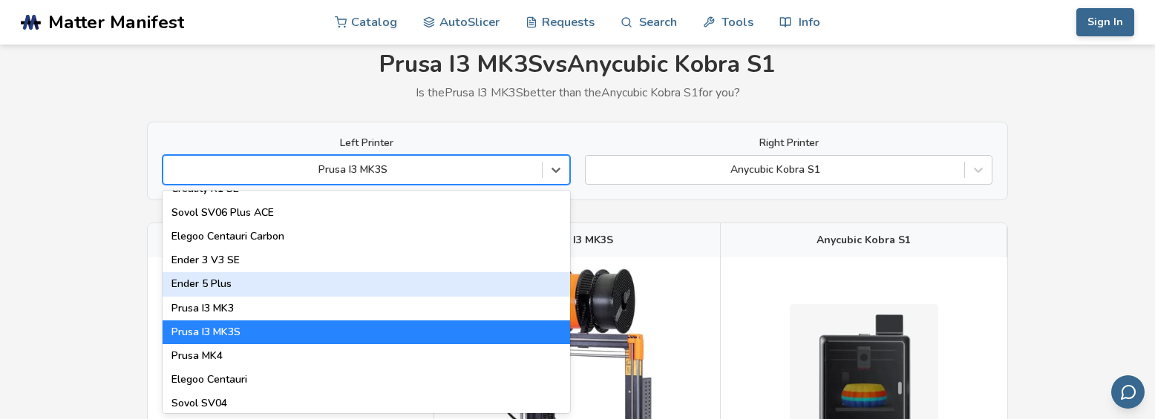
click at [206, 278] on div "Ender 5 Plus" at bounding box center [366, 284] width 407 height 24
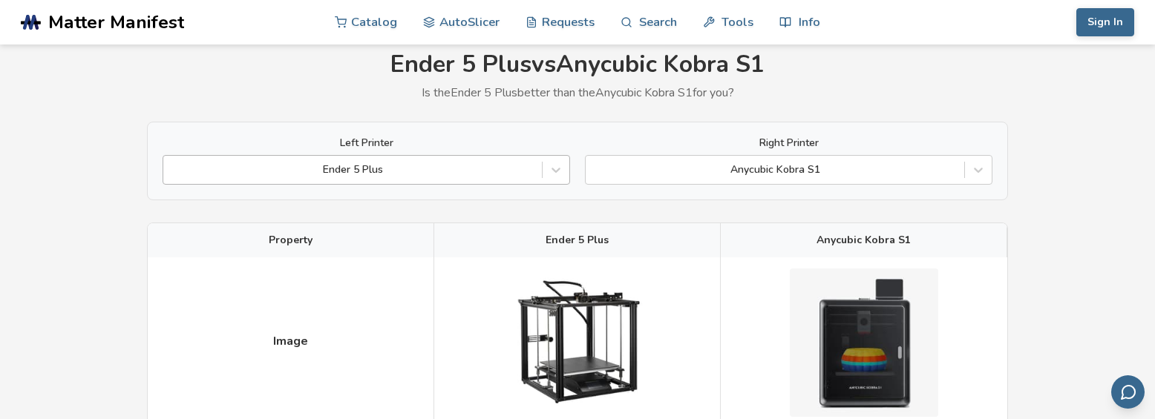
click at [272, 168] on div at bounding box center [353, 170] width 364 height 15
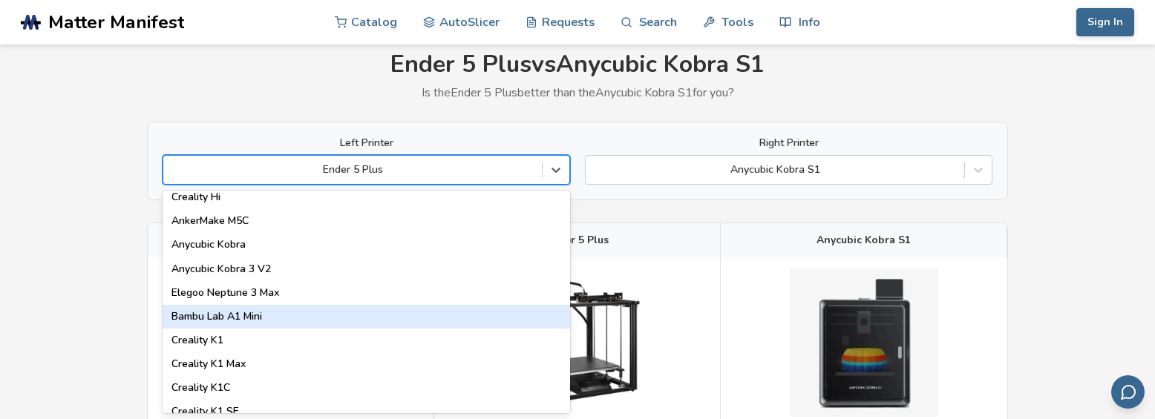
scroll to position [297, 0]
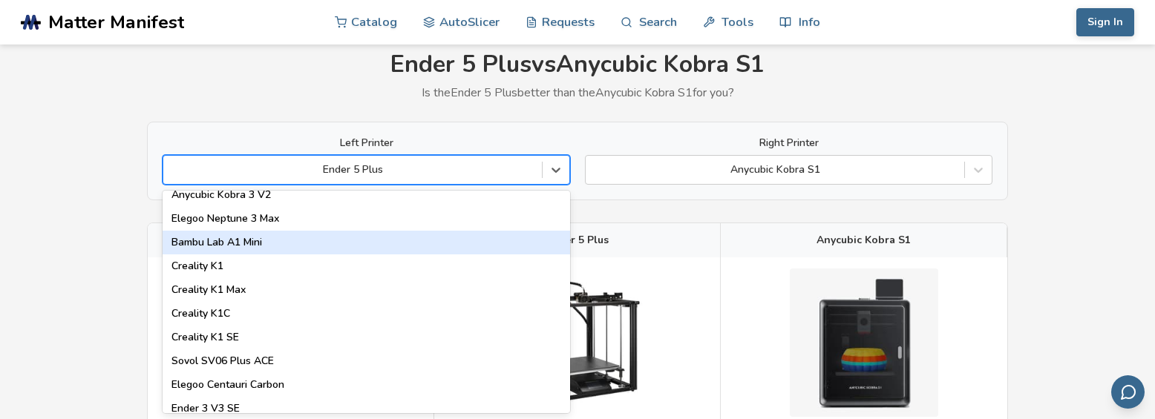
click at [234, 241] on div "Bambu Lab A1 Mini" at bounding box center [366, 243] width 407 height 24
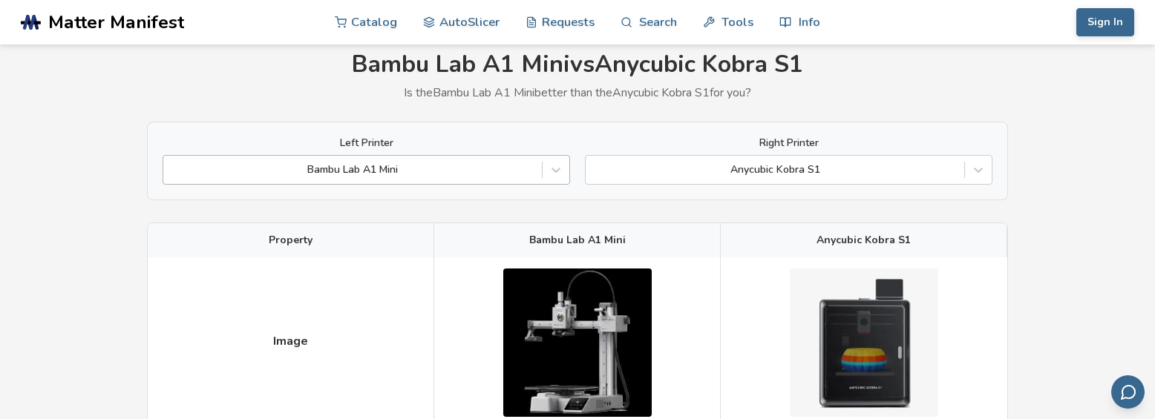
click at [267, 178] on div "Bambu Lab A1 Mini" at bounding box center [352, 170] width 378 height 21
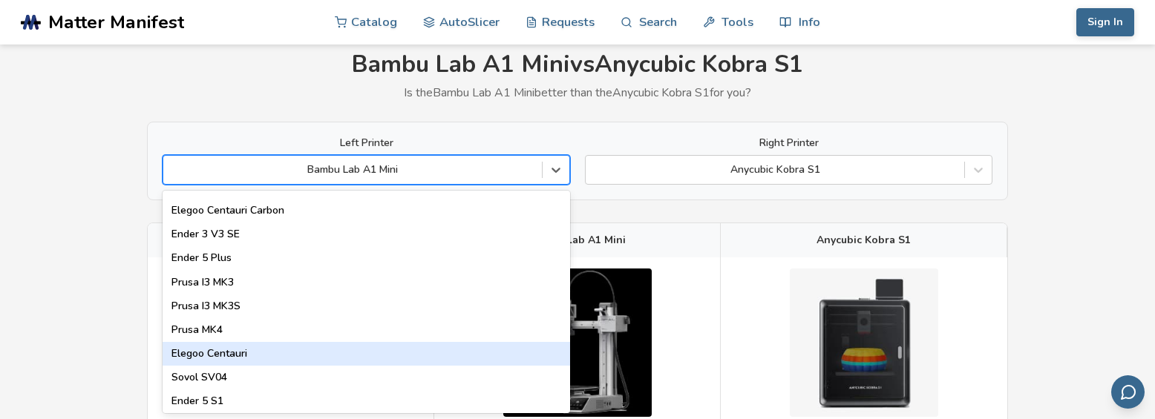
scroll to position [445, 0]
click at [192, 353] on div "Prusa MK4" at bounding box center [366, 356] width 407 height 24
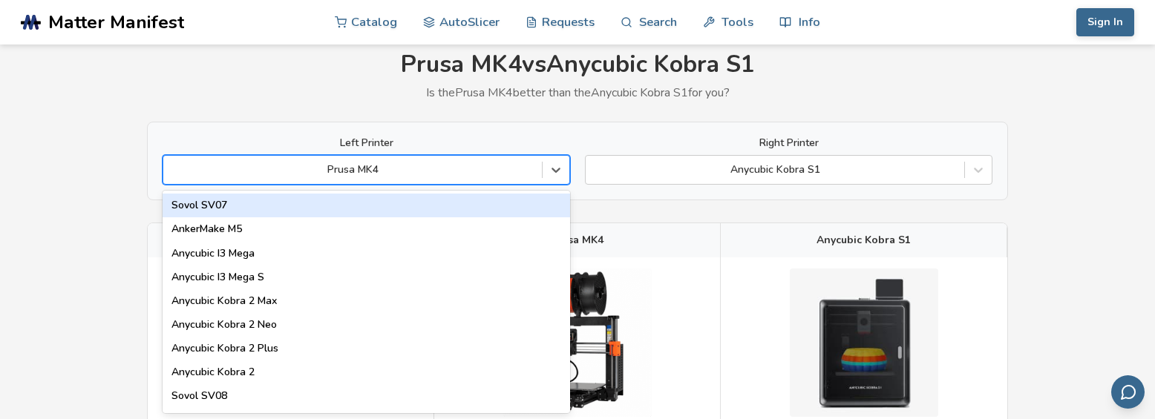
click at [359, 177] on div at bounding box center [353, 170] width 364 height 15
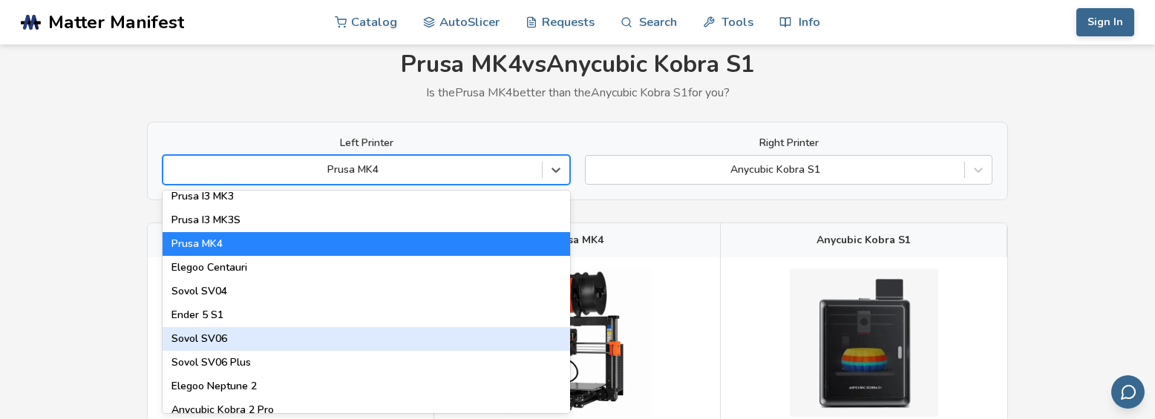
scroll to position [594, 0]
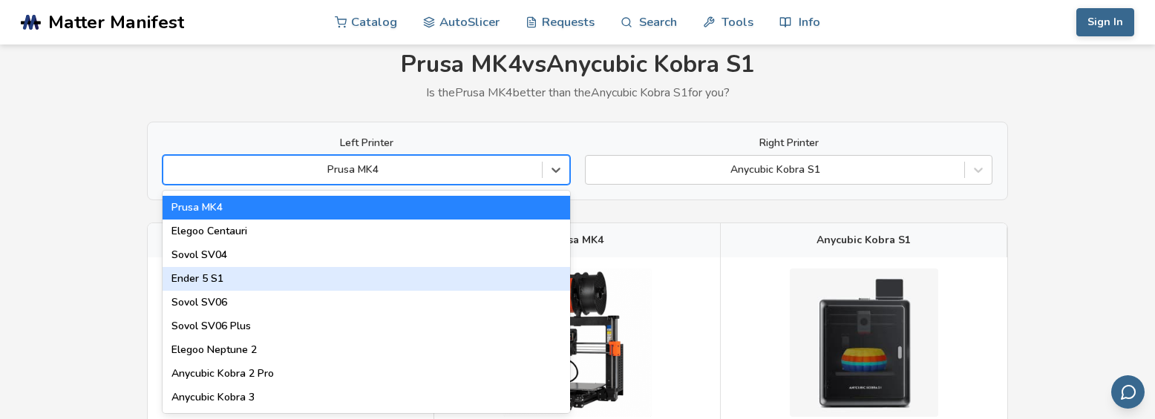
click at [200, 276] on div "Ender 5 S1" at bounding box center [366, 279] width 407 height 24
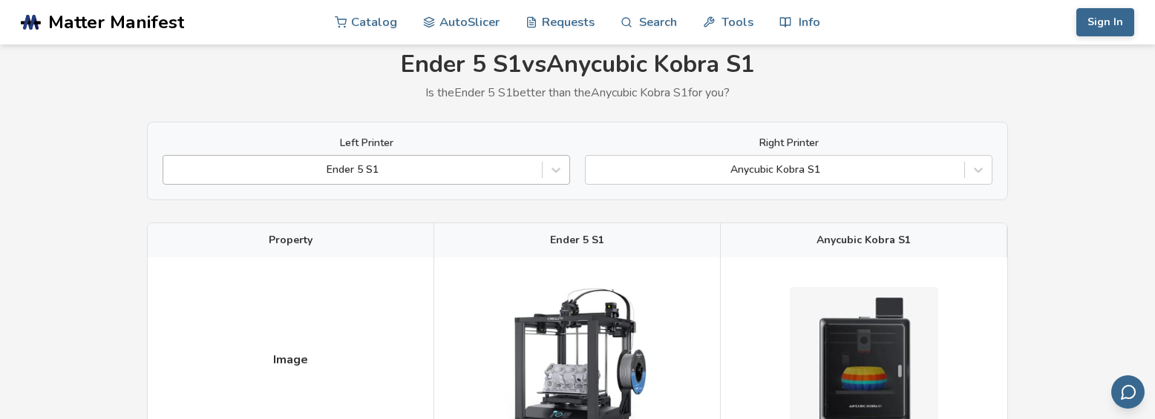
click at [293, 171] on div at bounding box center [353, 170] width 364 height 15
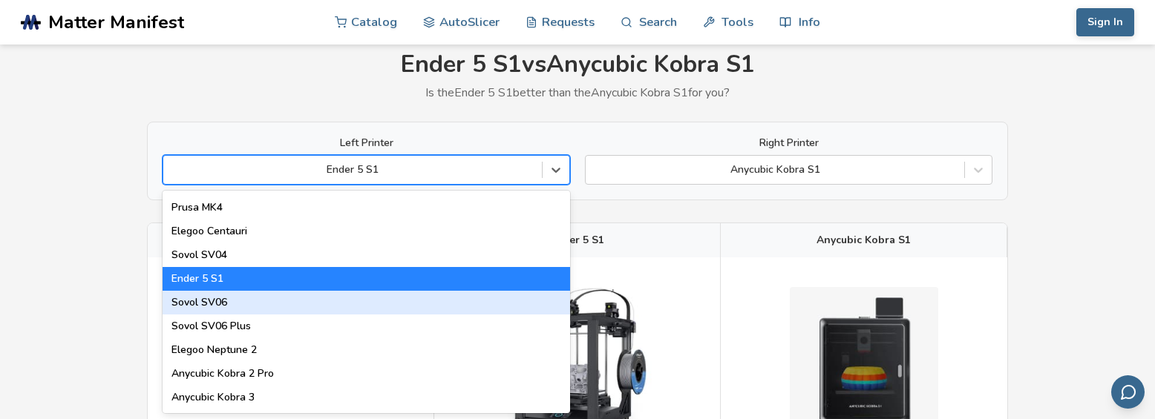
scroll to position [668, 0]
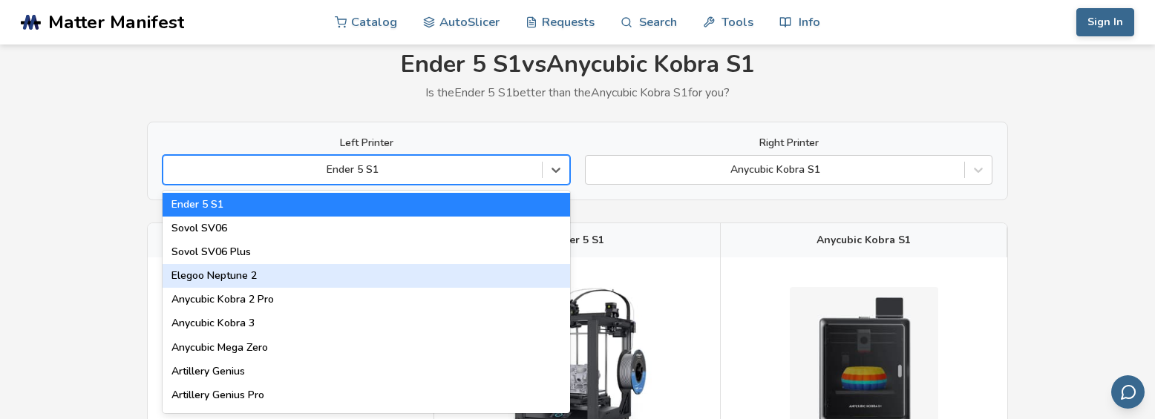
click at [232, 275] on div "Elegoo Neptune 2" at bounding box center [366, 276] width 407 height 24
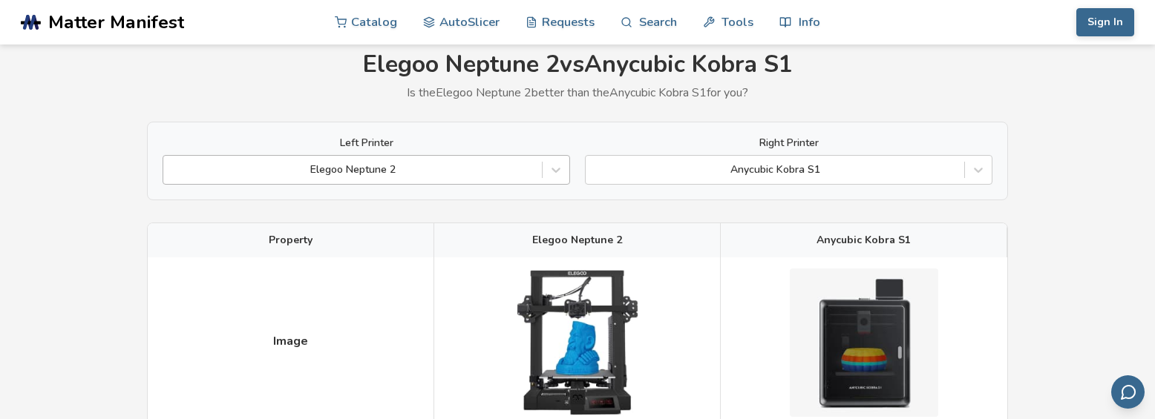
click at [284, 163] on div at bounding box center [353, 170] width 364 height 15
click at [402, 174] on div at bounding box center [353, 170] width 364 height 15
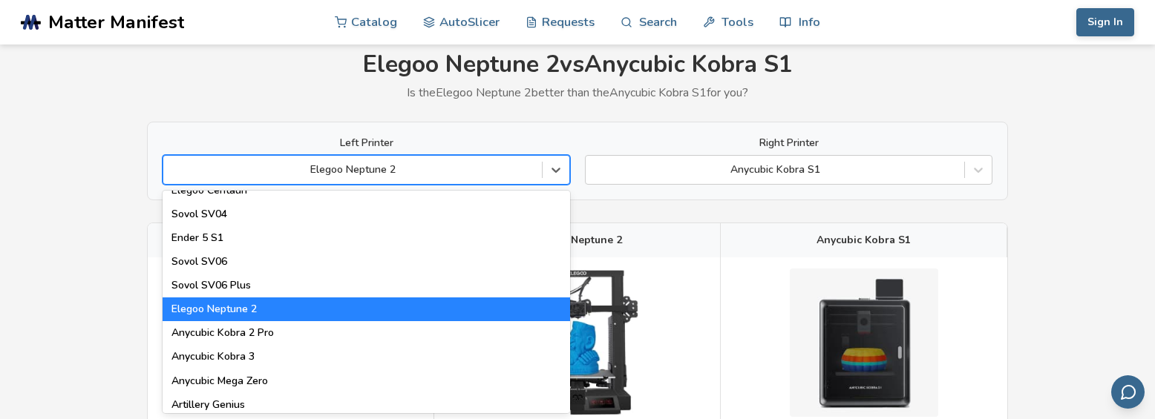
scroll to position [668, 0]
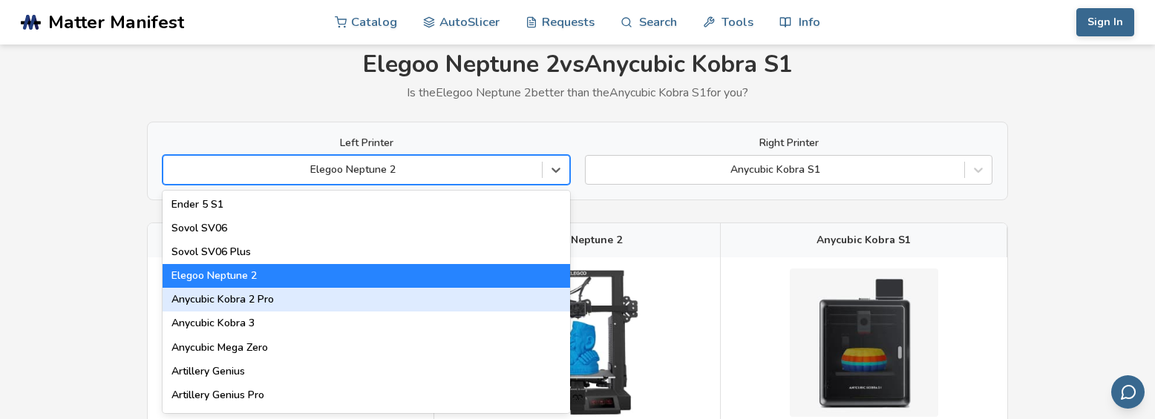
click at [242, 298] on div "Anycubic Kobra 2 Pro" at bounding box center [366, 300] width 407 height 24
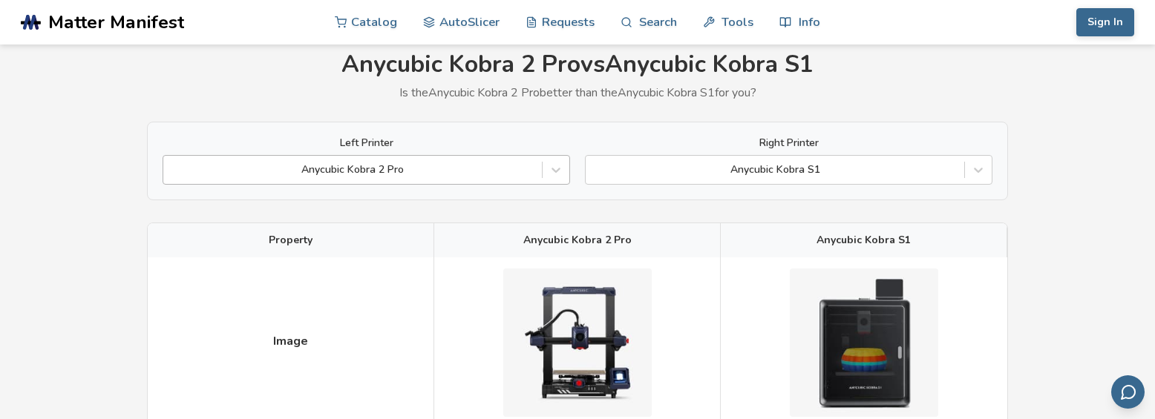
click at [356, 175] on div at bounding box center [353, 170] width 364 height 15
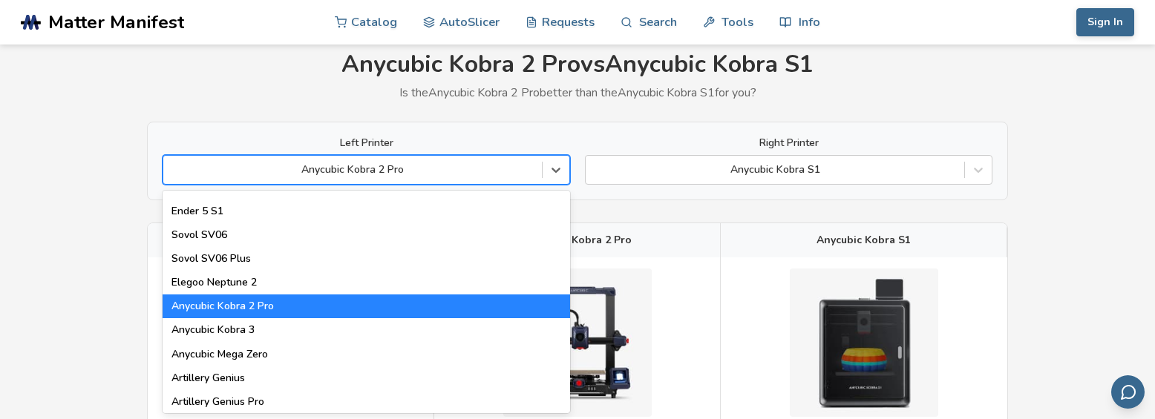
scroll to position [742, 0]
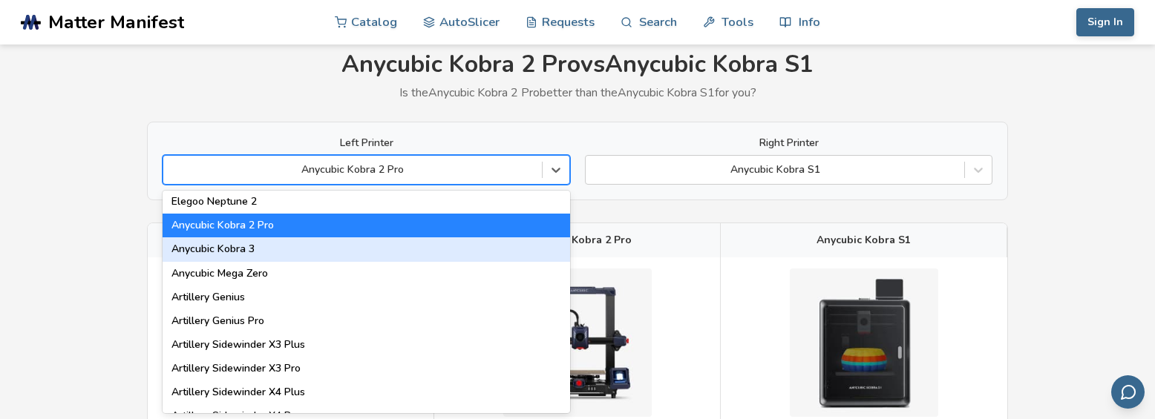
click at [242, 246] on div "Anycubic Kobra 3" at bounding box center [366, 249] width 407 height 24
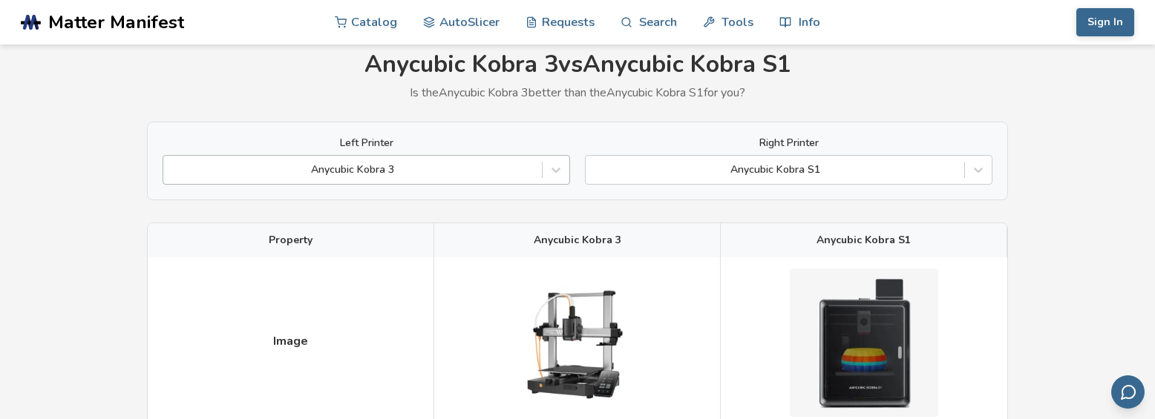
click at [376, 170] on div at bounding box center [353, 170] width 364 height 15
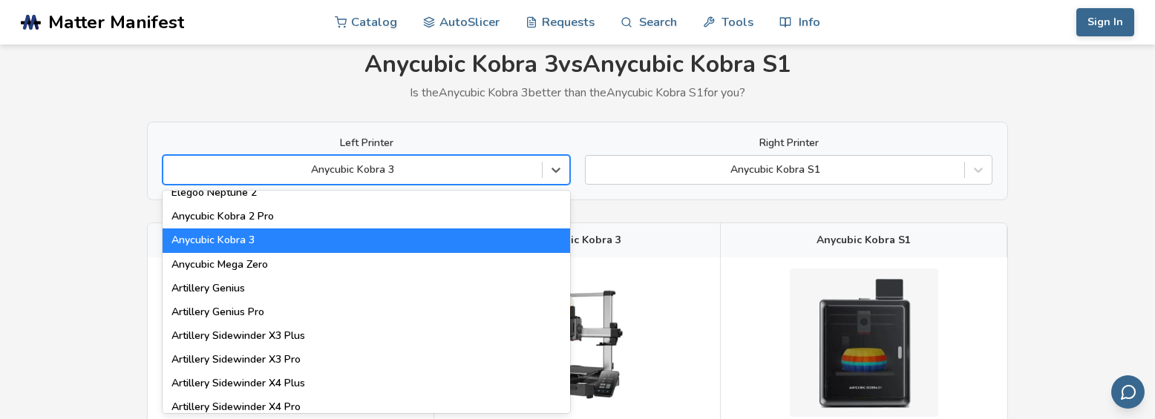
scroll to position [816, 0]
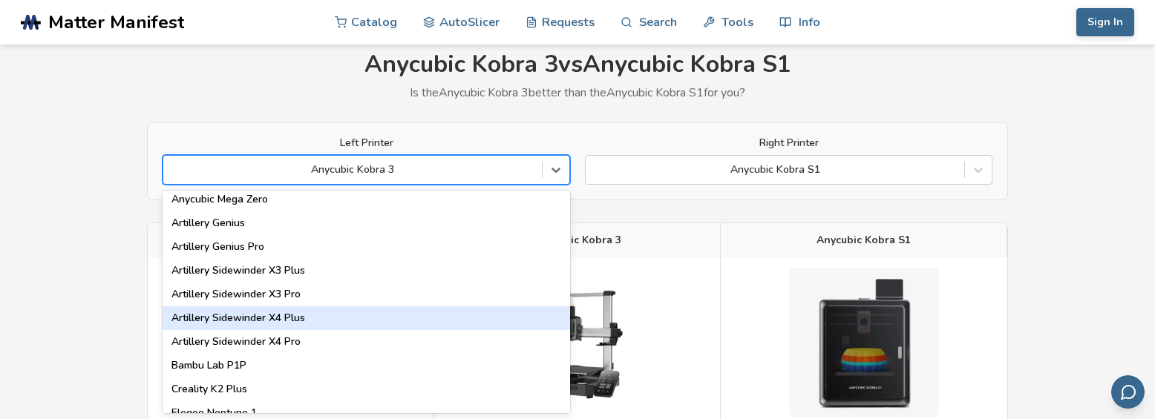
click at [266, 319] on div "Artillery Sidewinder X4 Plus" at bounding box center [366, 319] width 407 height 24
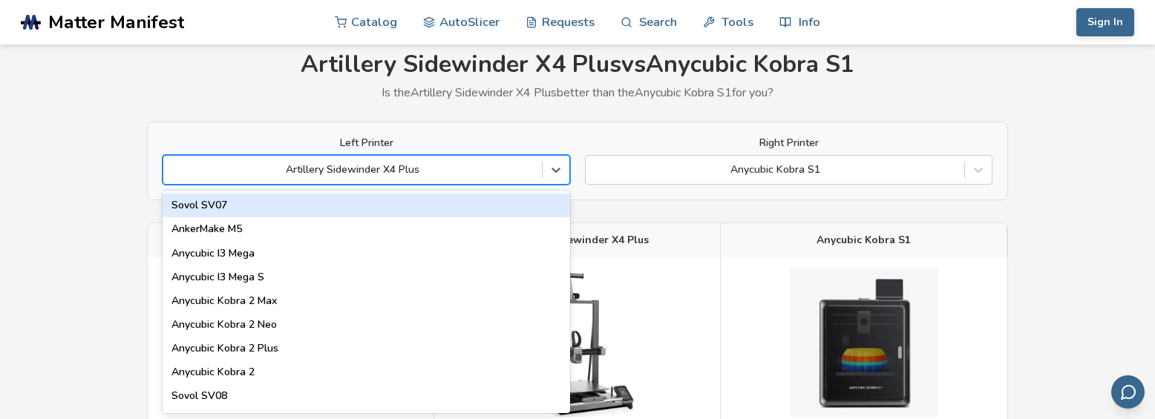
click at [385, 170] on div at bounding box center [353, 170] width 364 height 15
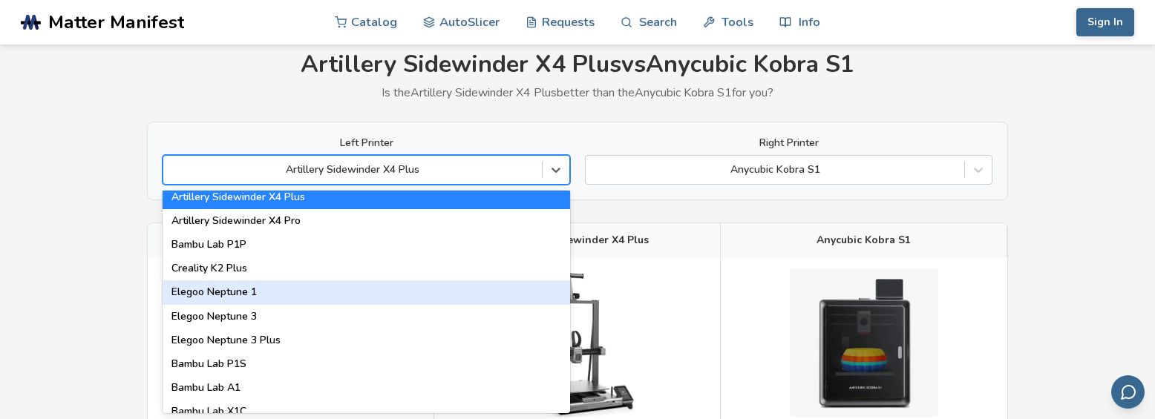
scroll to position [891, 0]
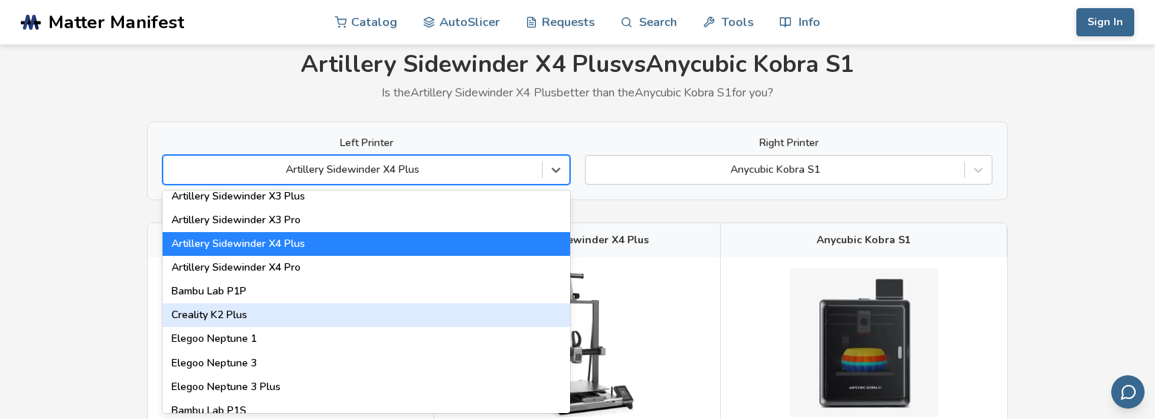
click at [231, 316] on div "Creality K2 Plus" at bounding box center [366, 316] width 407 height 24
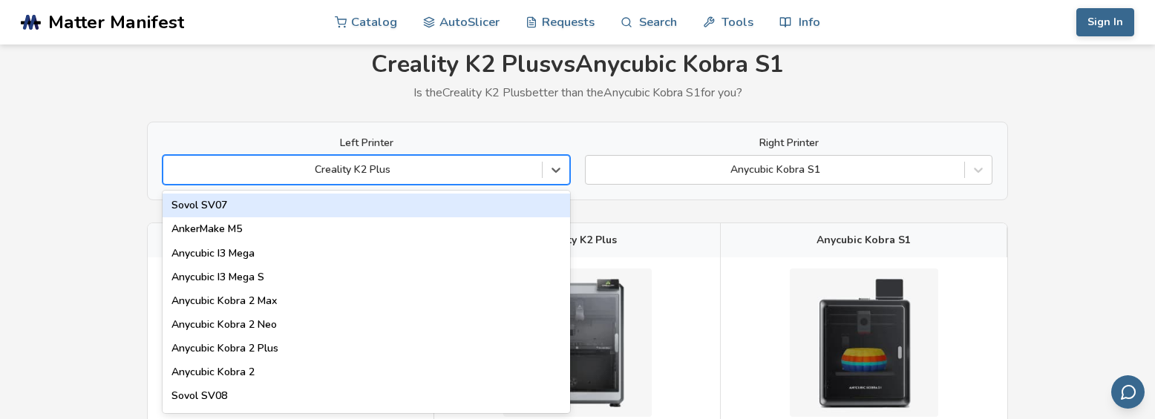
click at [378, 168] on div at bounding box center [353, 170] width 364 height 15
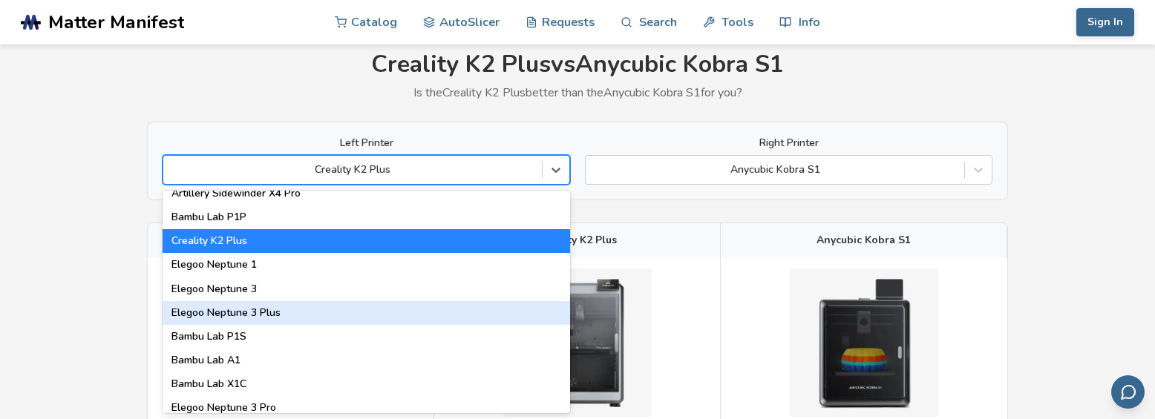
scroll to position [1039, 0]
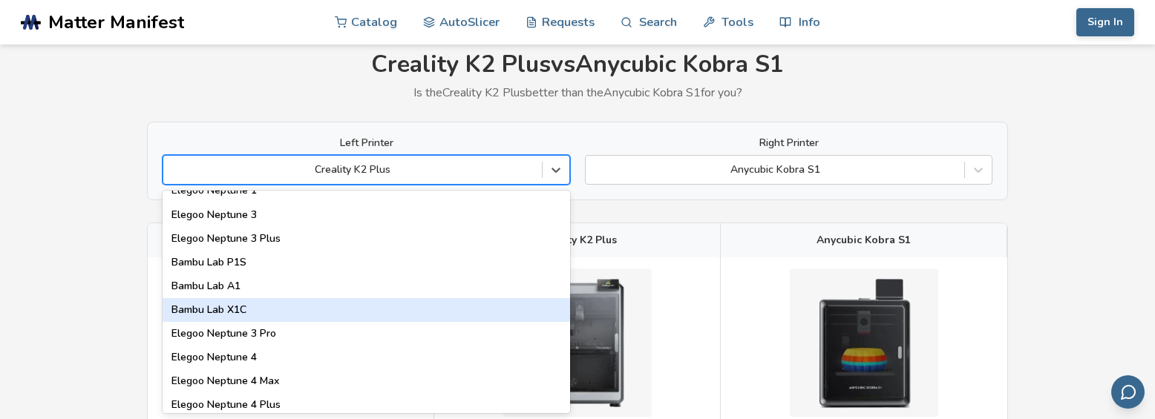
click at [227, 307] on div "Bambu Lab X1C" at bounding box center [366, 310] width 407 height 24
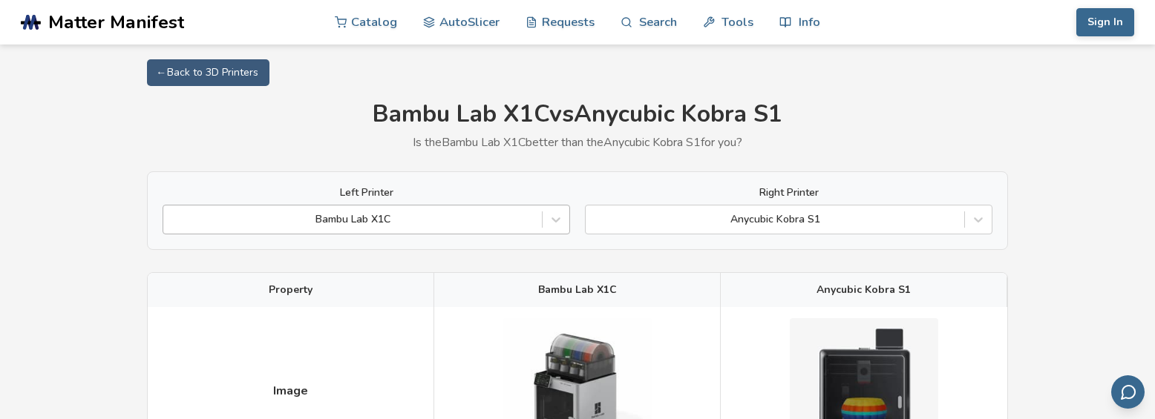
click at [340, 214] on div "Bambu Lab X1C" at bounding box center [366, 220] width 407 height 30
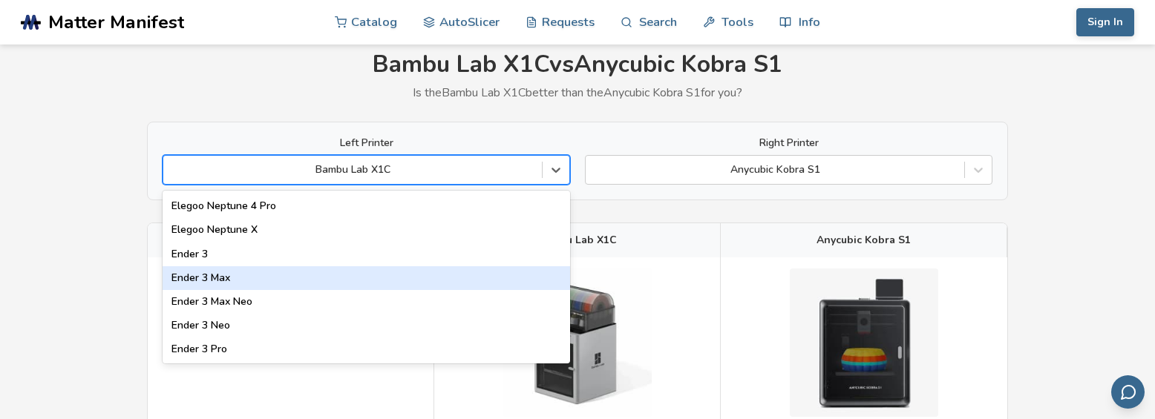
scroll to position [1336, 0]
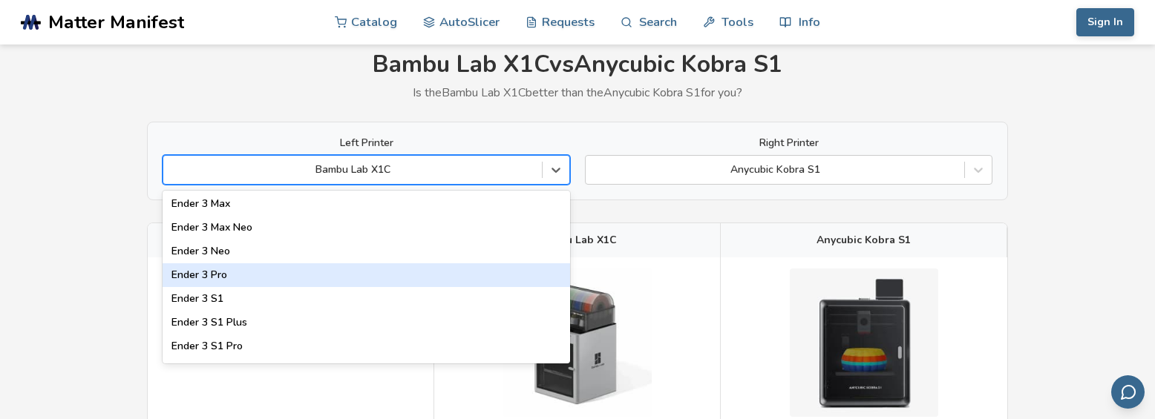
click at [206, 272] on div "Ender 3 Pro" at bounding box center [366, 275] width 407 height 24
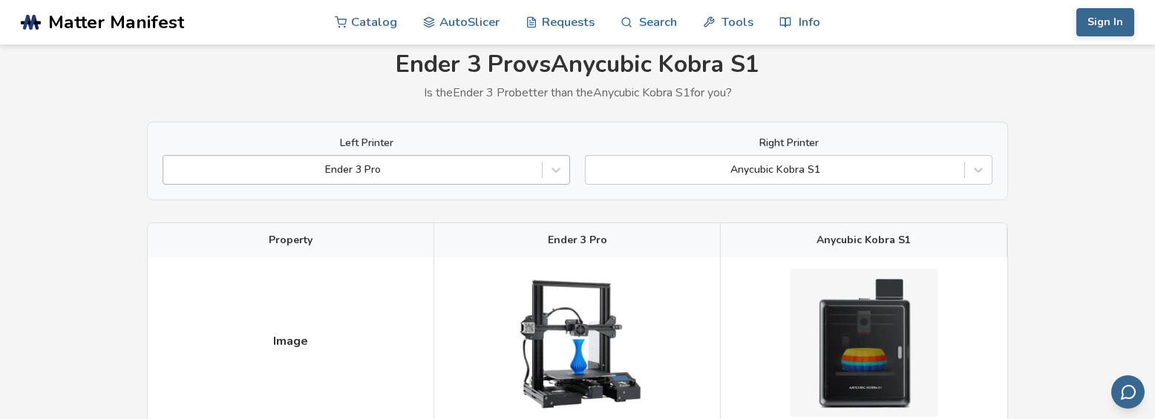
click at [398, 163] on div "Ender 3 Pro" at bounding box center [352, 170] width 378 height 21
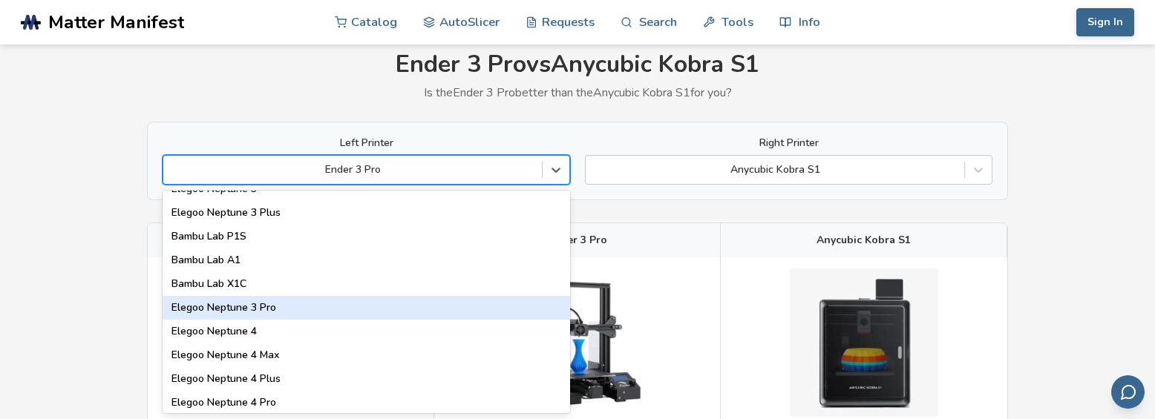
scroll to position [1039, 0]
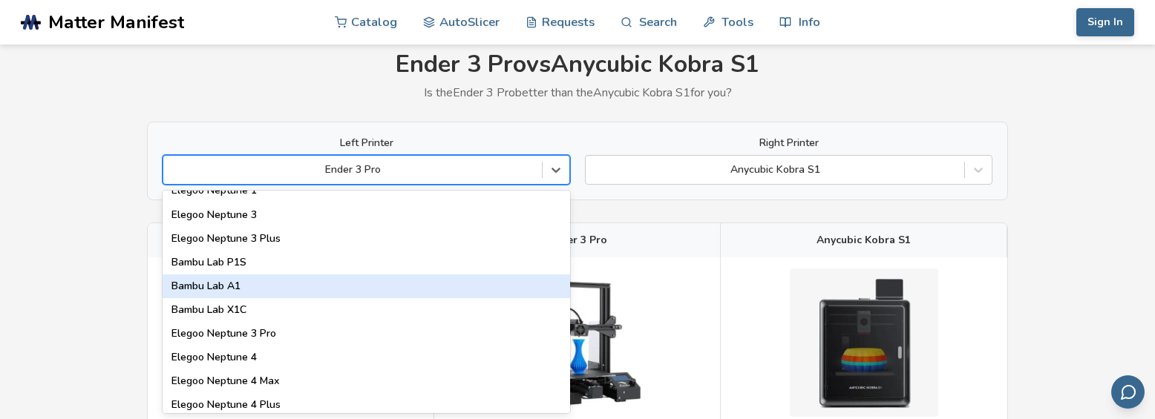
click at [221, 289] on div "Bambu Lab A1" at bounding box center [366, 287] width 407 height 24
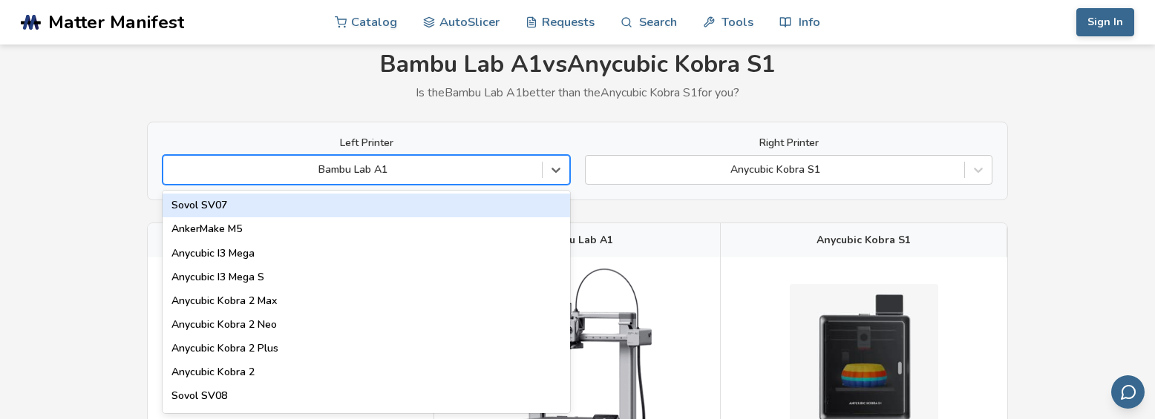
click at [331, 171] on div at bounding box center [353, 170] width 364 height 15
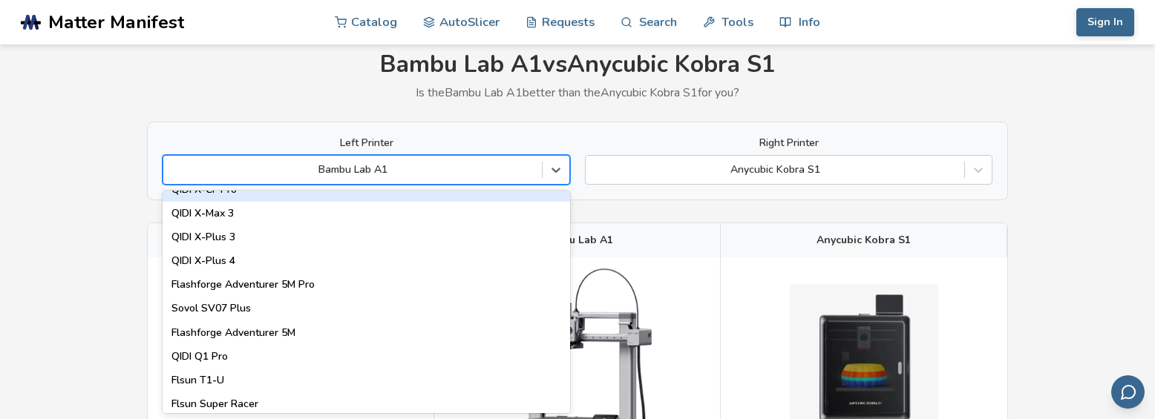
scroll to position [1707, 0]
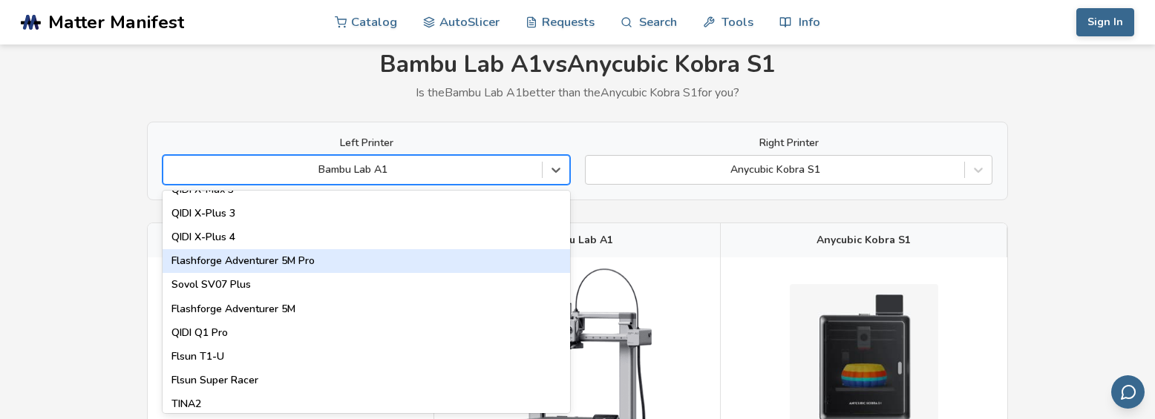
click at [281, 260] on div "Flashforge Adventurer 5M Pro" at bounding box center [366, 261] width 407 height 24
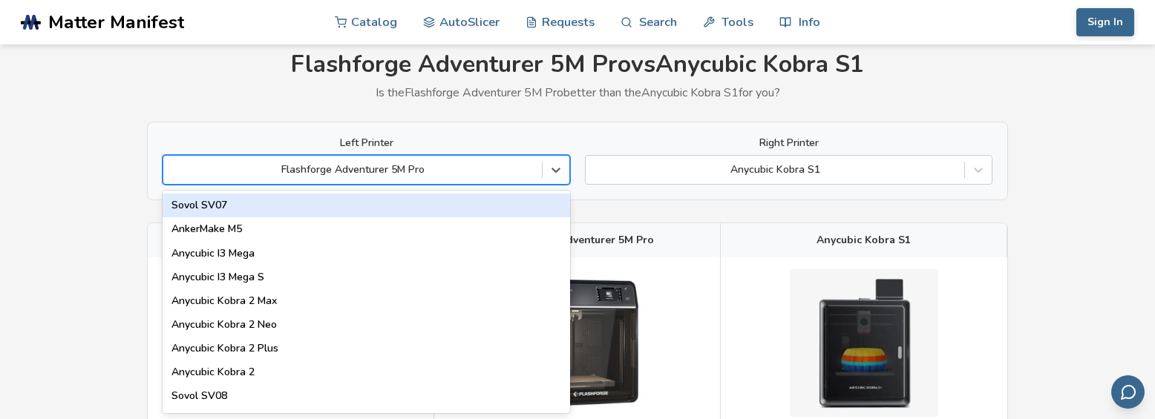
click at [358, 176] on div at bounding box center [353, 170] width 364 height 15
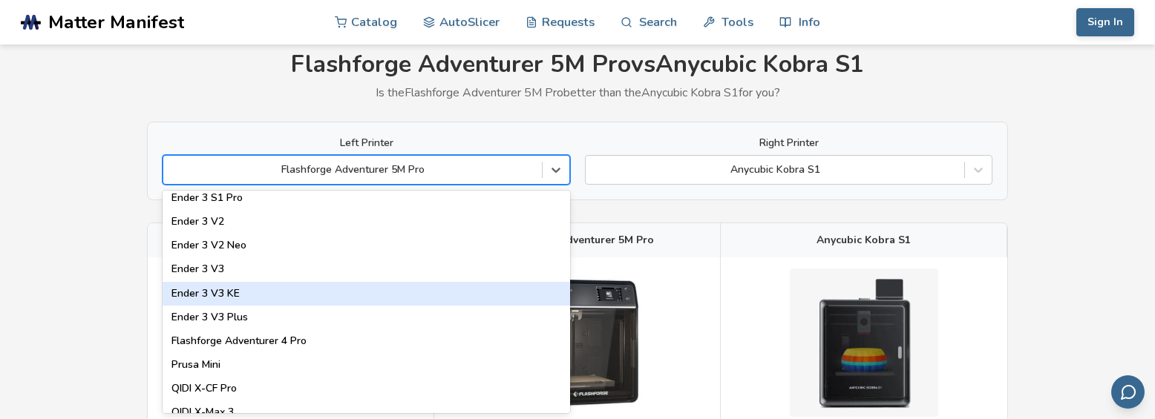
scroll to position [1559, 0]
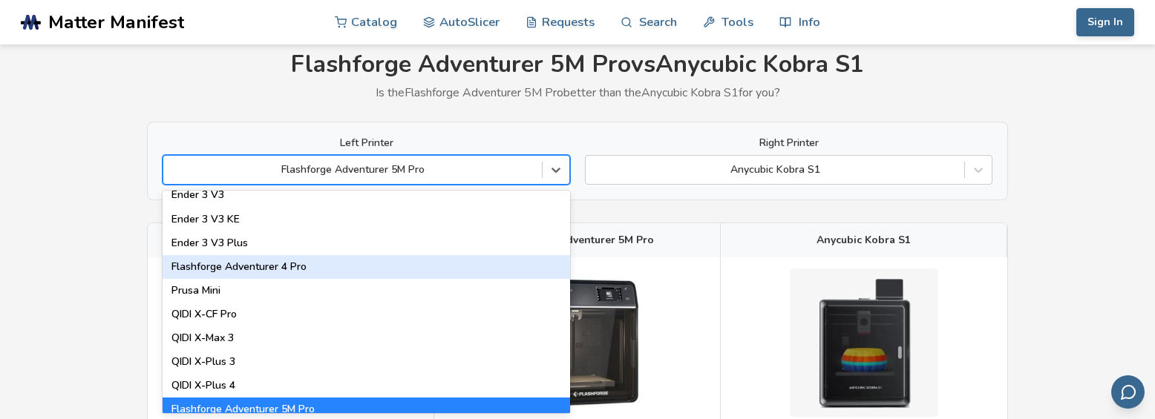
click at [240, 266] on div "Flashforge Adventurer 4 Pro" at bounding box center [366, 267] width 407 height 24
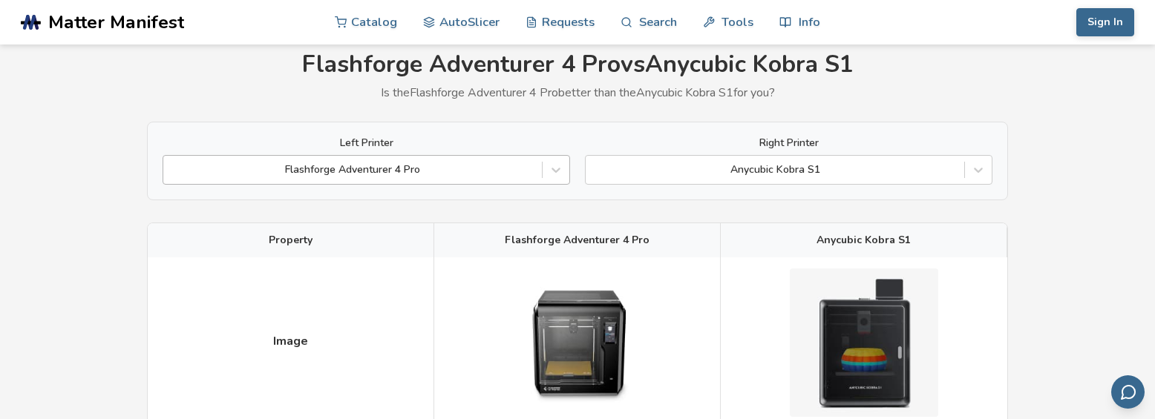
click at [327, 171] on div at bounding box center [353, 170] width 364 height 15
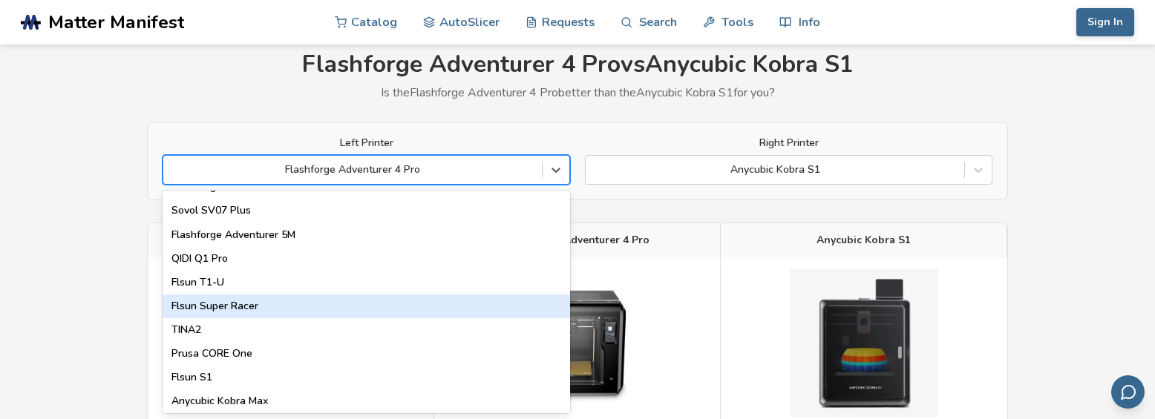
scroll to position [1855, 0]
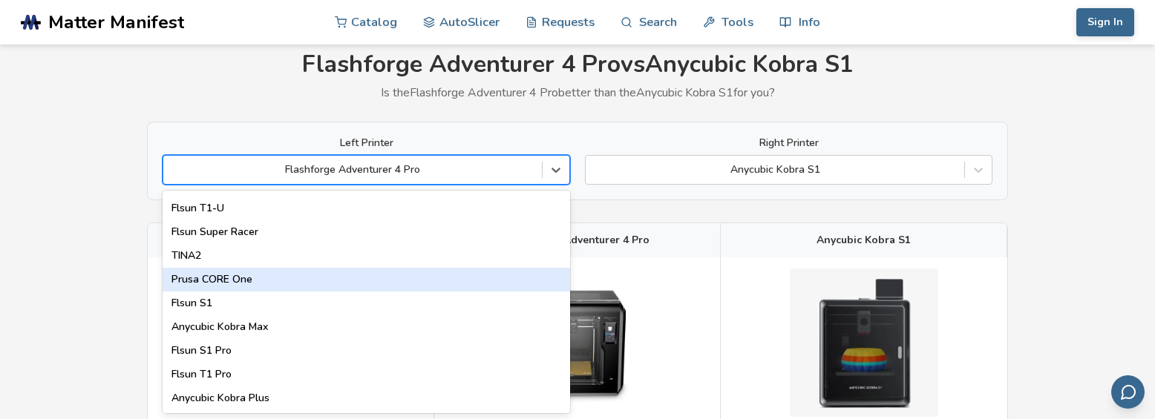
click at [233, 282] on div "Prusa CORE One" at bounding box center [366, 280] width 407 height 24
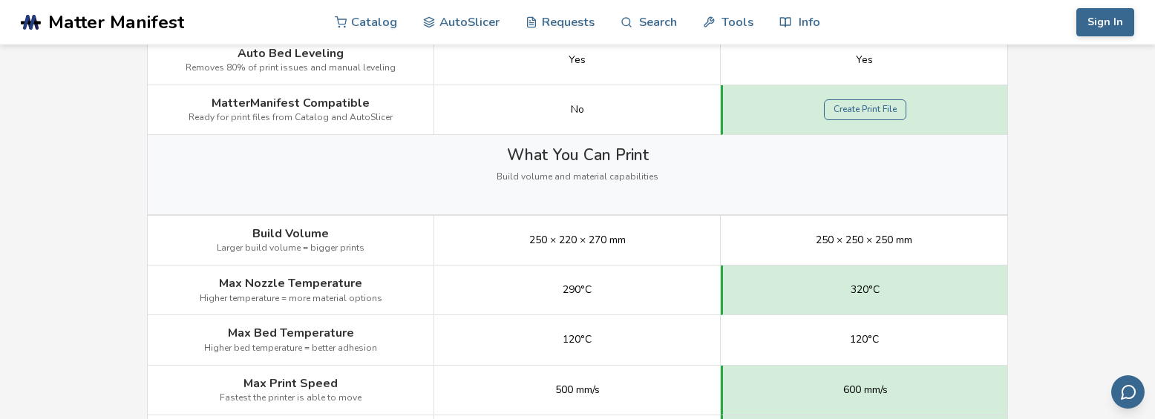
scroll to position [643, 0]
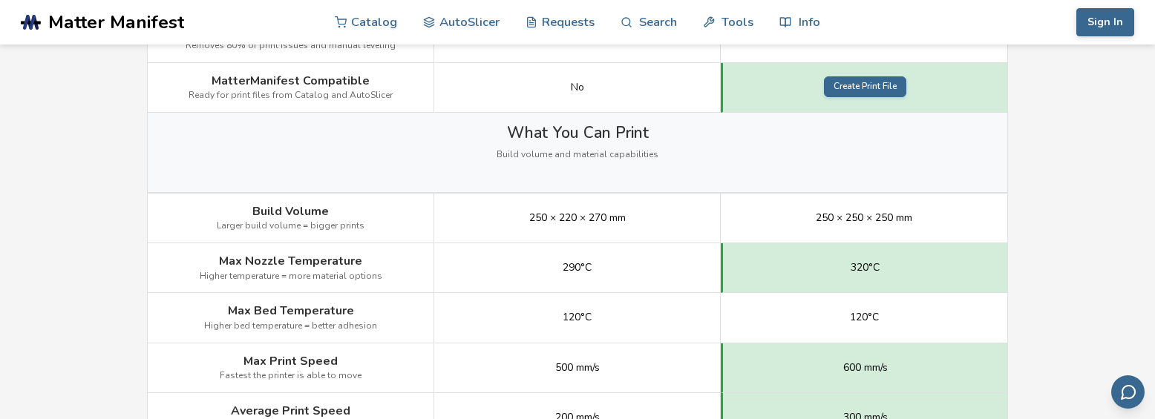
click at [879, 83] on link "Create Print File" at bounding box center [865, 86] width 82 height 21
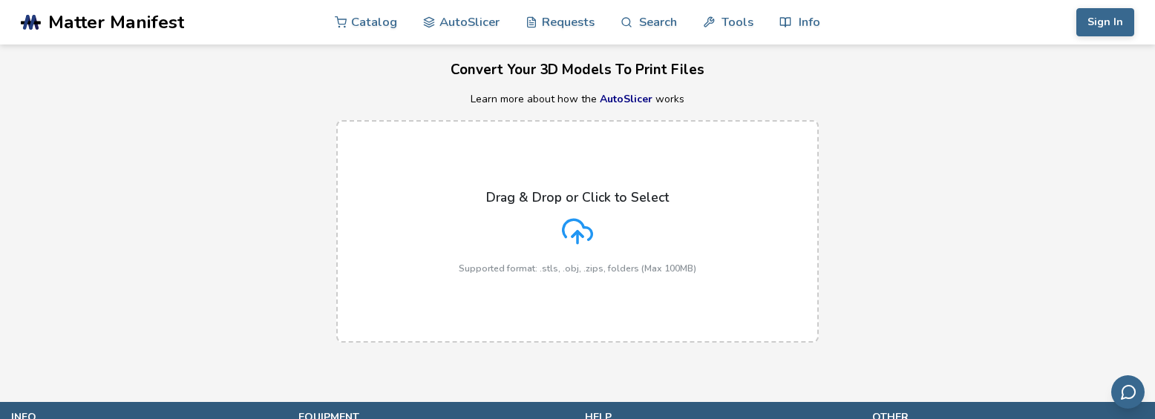
scroll to position [74, 0]
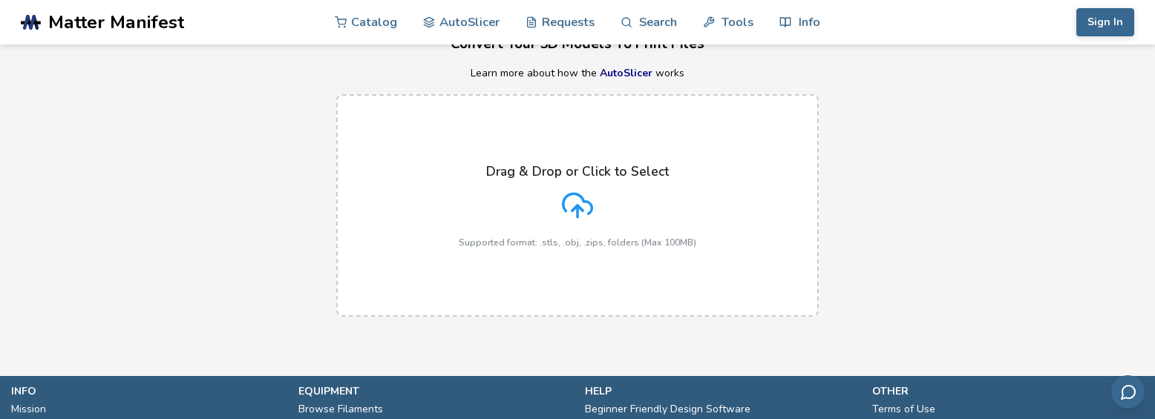
drag, startPoint x: 1052, startPoint y: 62, endPoint x: 1042, endPoint y: 52, distance: 13.6
click at [1052, 62] on div "AutoSlicer Convert Your 3D Models To Print Files Learn more about how the AutoS…" at bounding box center [577, 150] width 1155 height 361
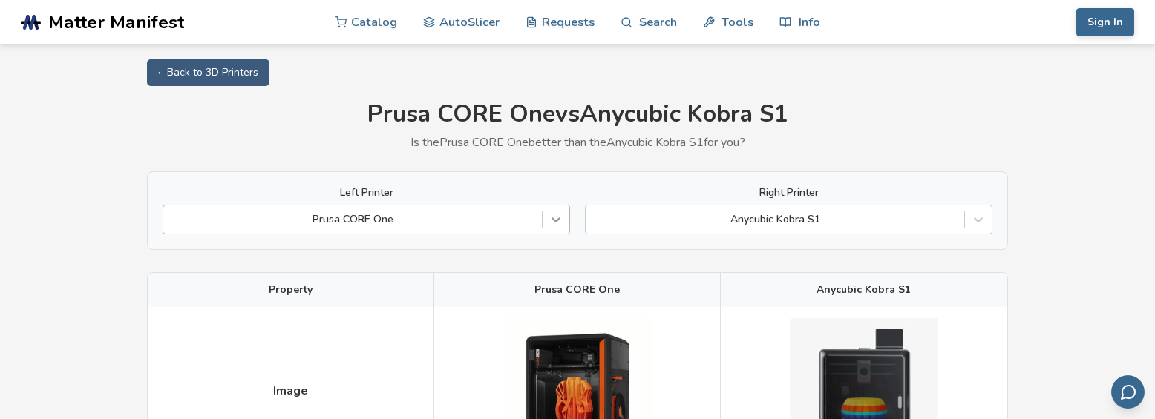
click at [557, 223] on div "Prusa CORE One" at bounding box center [366, 220] width 407 height 30
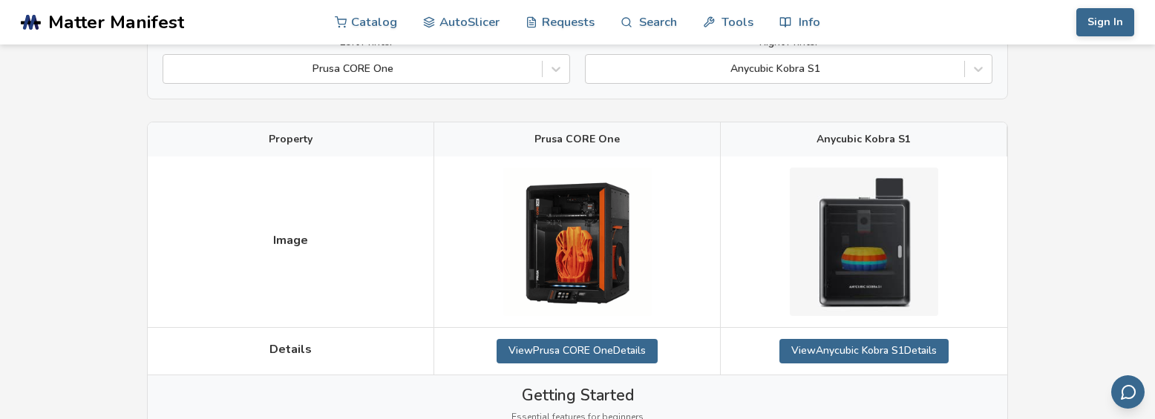
scroll to position [124, 0]
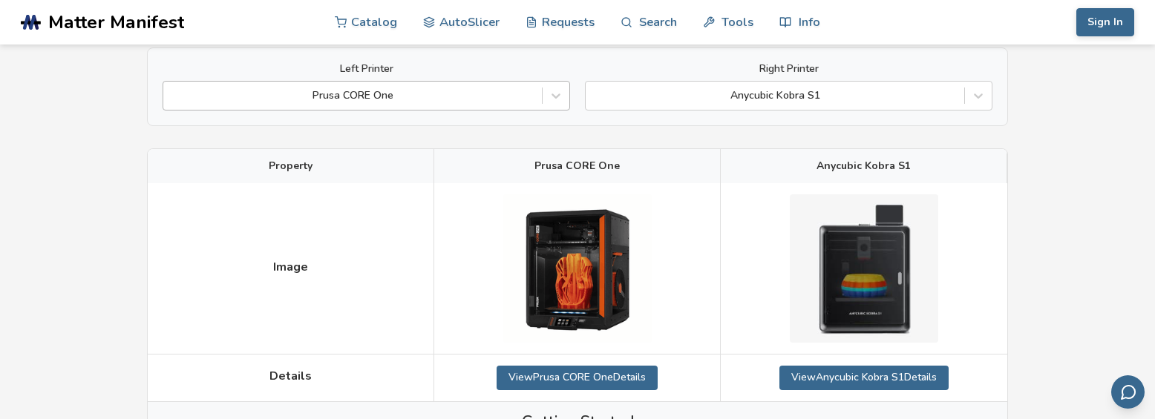
click at [536, 100] on div "Prusa CORE One" at bounding box center [352, 95] width 378 height 21
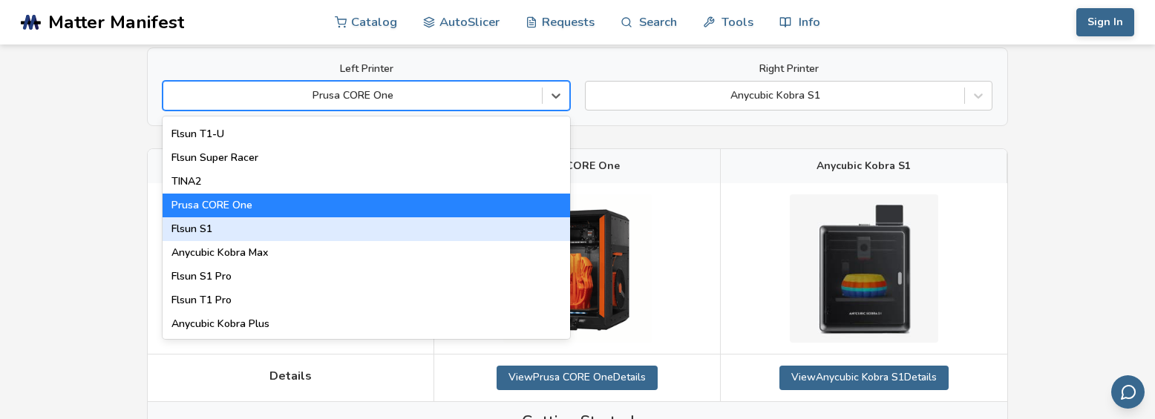
scroll to position [1903, 0]
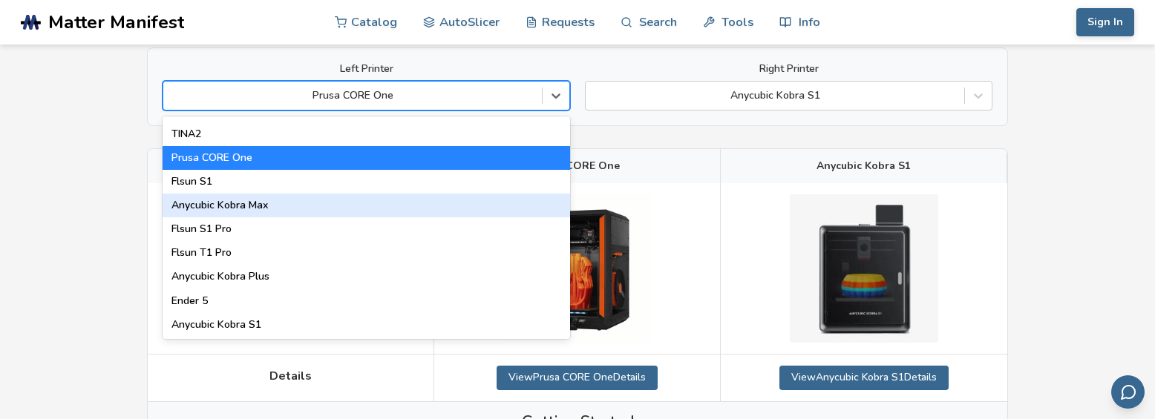
click at [243, 209] on div "Anycubic Kobra Max" at bounding box center [366, 206] width 407 height 24
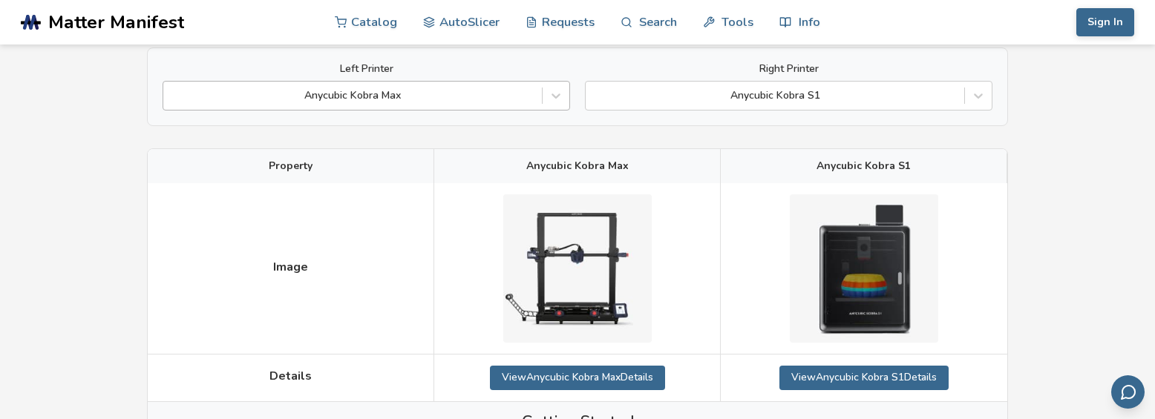
click at [387, 103] on div at bounding box center [353, 95] width 364 height 15
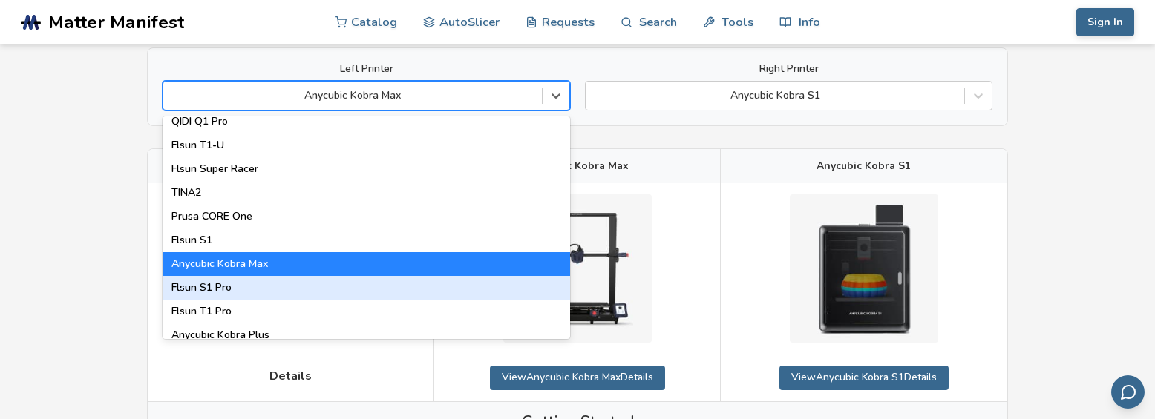
scroll to position [1903, 0]
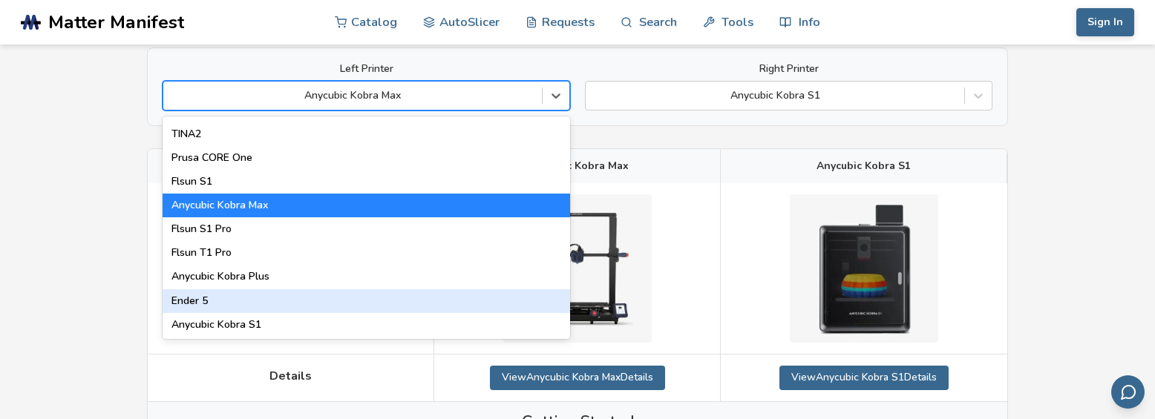
click at [213, 306] on div "Ender 5" at bounding box center [366, 301] width 407 height 24
